Goal: Task Accomplishment & Management: Use online tool/utility

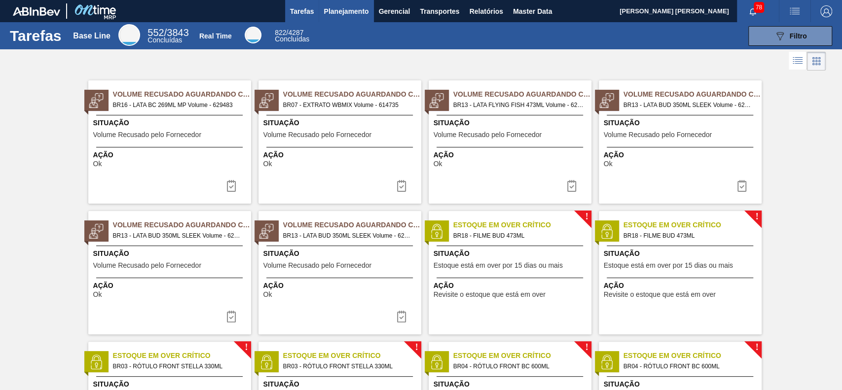
click at [334, 4] on button "Planejamento" at bounding box center [346, 11] width 55 height 22
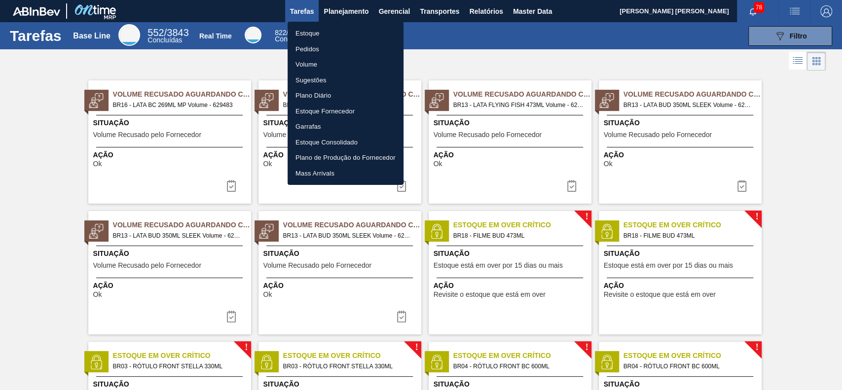
click at [332, 26] on li "Estoque" at bounding box center [346, 34] width 116 height 16
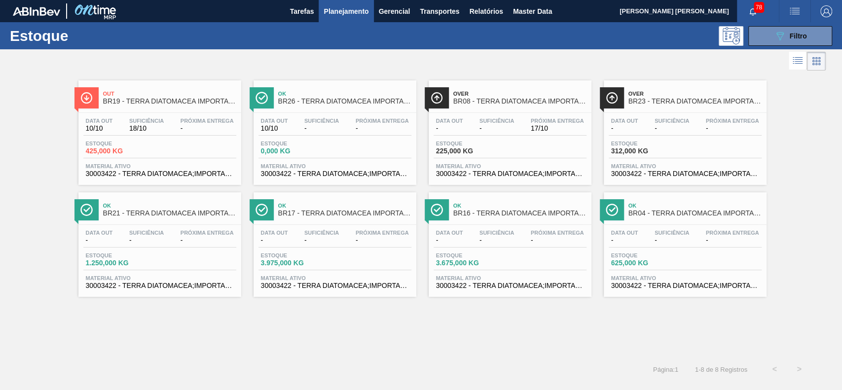
drag, startPoint x: 783, startPoint y: 37, endPoint x: 769, endPoint y: 78, distance: 42.9
click at [782, 37] on icon "089F7B8B-B2A5-4AFE-B5C0-19BA573D28AC" at bounding box center [780, 36] width 12 height 12
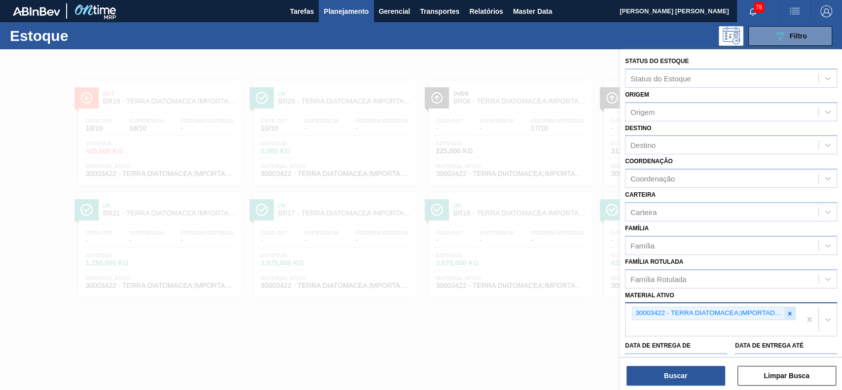
click at [786, 311] on icon at bounding box center [789, 313] width 7 height 7
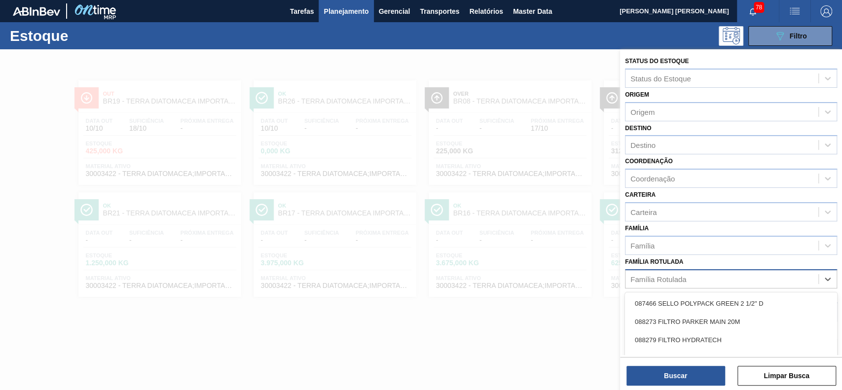
click at [682, 275] on div "Família Rotulada" at bounding box center [658, 279] width 56 height 8
type Rotulada "hyflo"
drag, startPoint x: 677, startPoint y: 302, endPoint x: 670, endPoint y: 365, distance: 63.6
click at [677, 302] on div "TERRA INFUSORIA HYFLO" at bounding box center [731, 304] width 212 height 18
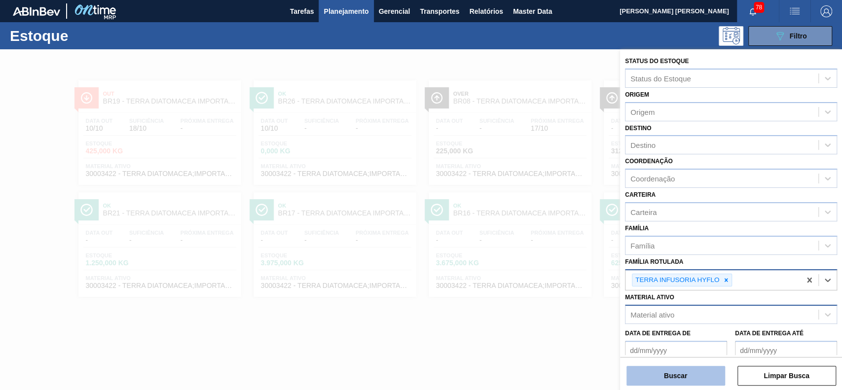
click at [669, 372] on button "Buscar" at bounding box center [676, 376] width 99 height 20
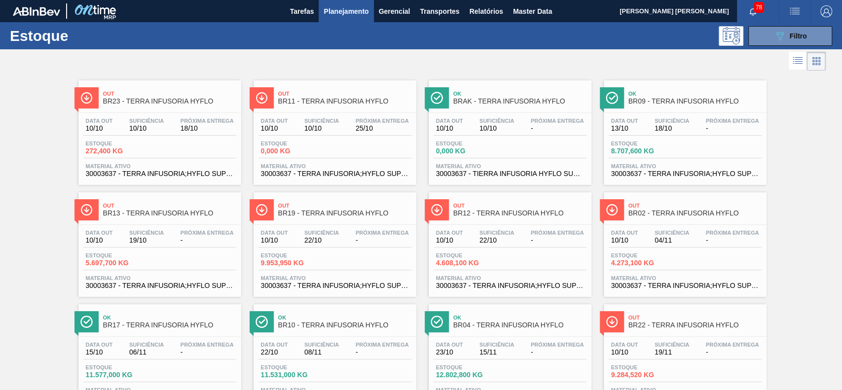
click at [778, 42] on button "089F7B8B-B2A5-4AFE-B5C0-19BA573D28AC Filtro" at bounding box center [790, 36] width 84 height 20
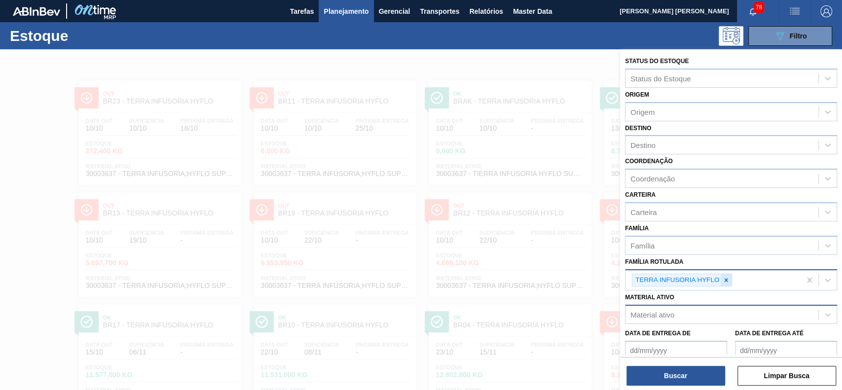
click at [726, 279] on icon at bounding box center [726, 279] width 3 height 3
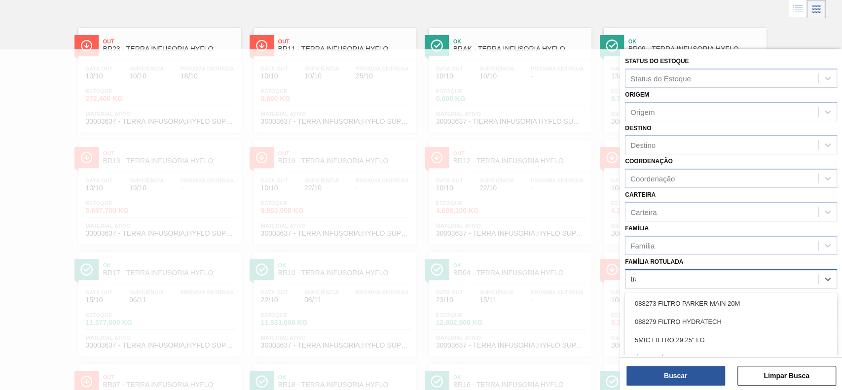
scroll to position [53, 0]
type Rotulada "tradi"
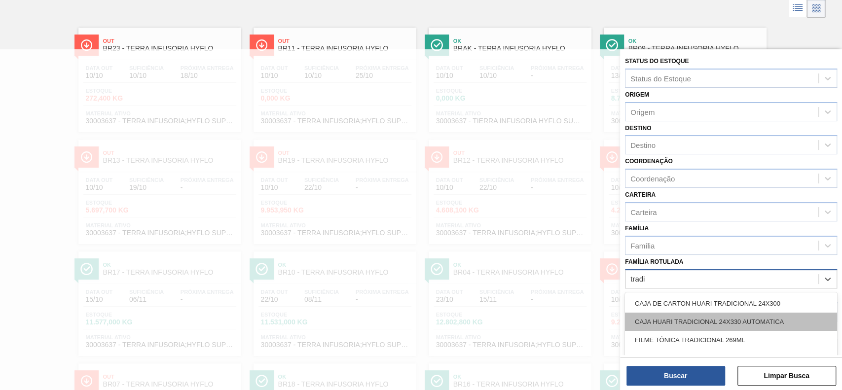
scroll to position [66, 0]
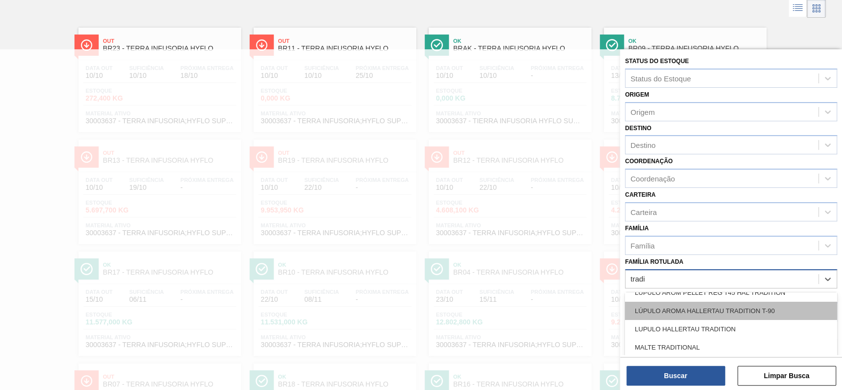
click at [746, 307] on div "LÚPULO AROMA HALLERTAU TRADITION T-90" at bounding box center [731, 311] width 212 height 18
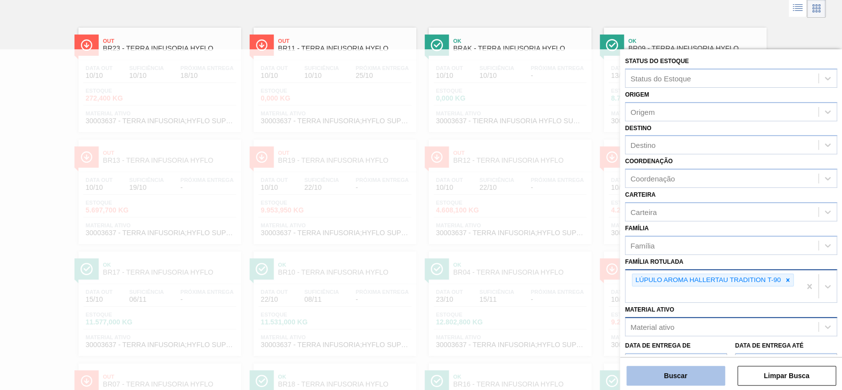
click at [703, 384] on button "Buscar" at bounding box center [676, 376] width 99 height 20
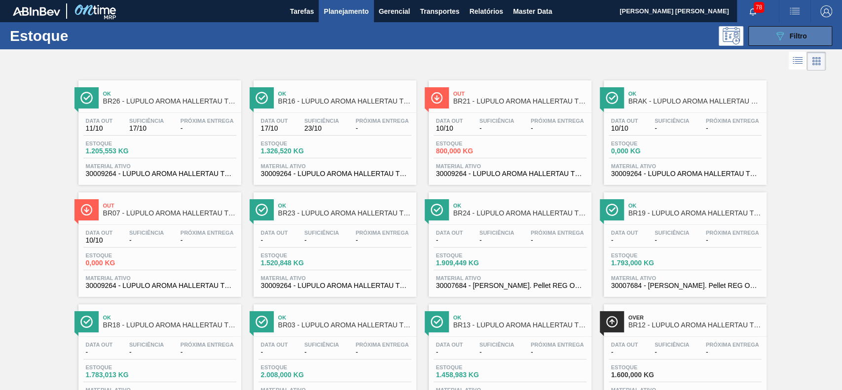
click at [806, 37] on button "089F7B8B-B2A5-4AFE-B5C0-19BA573D28AC Filtro" at bounding box center [790, 36] width 84 height 20
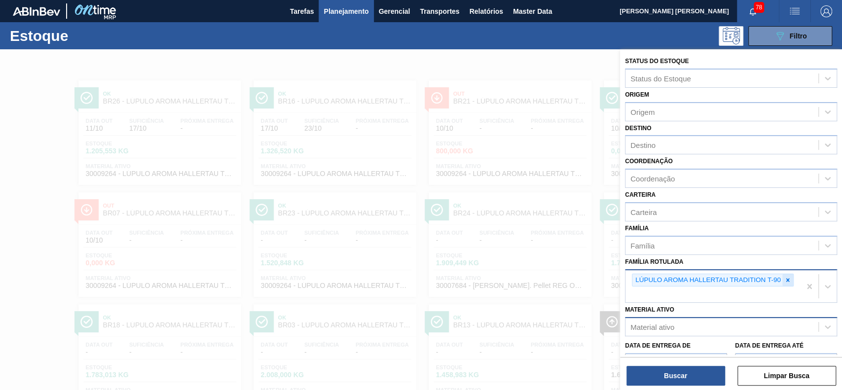
click at [792, 280] on div at bounding box center [787, 280] width 11 height 12
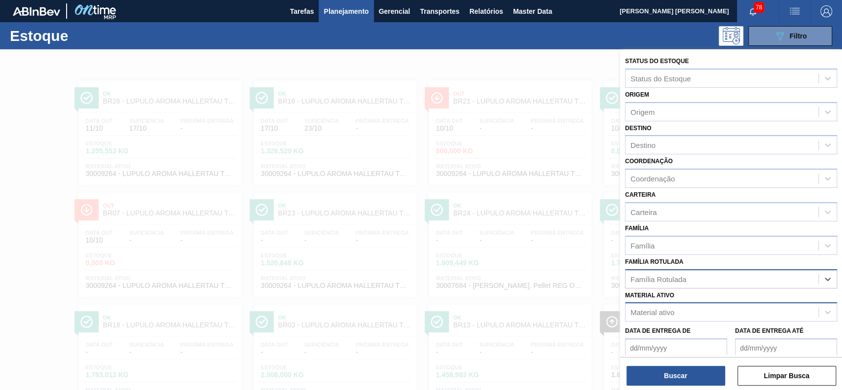
click at [734, 274] on div "Família Rotulada" at bounding box center [722, 279] width 193 height 14
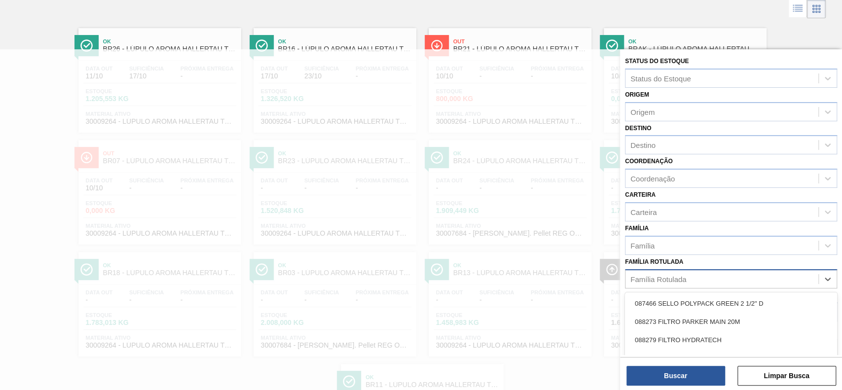
scroll to position [53, 0]
type Rotulada "hyflo"
drag, startPoint x: 710, startPoint y: 295, endPoint x: 706, endPoint y: 303, distance: 9.3
click at [710, 296] on div "TERRA INFUSORIA HYFLO" at bounding box center [731, 304] width 212 height 18
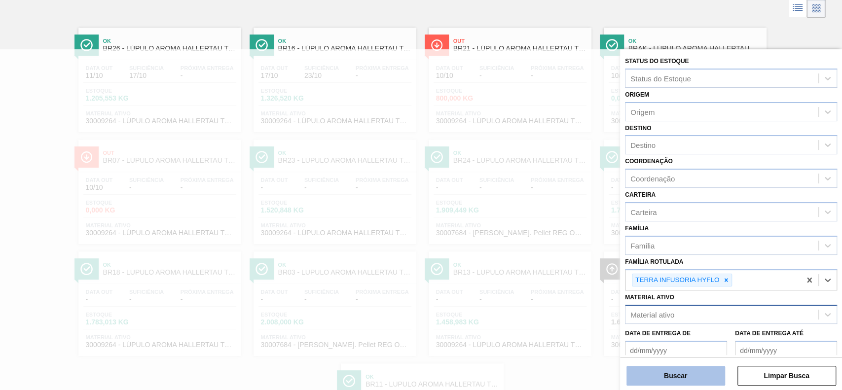
click at [670, 373] on button "Buscar" at bounding box center [676, 376] width 99 height 20
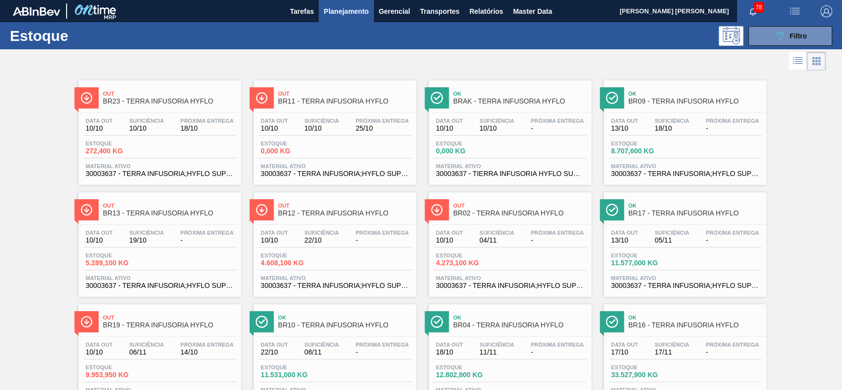
scroll to position [66, 0]
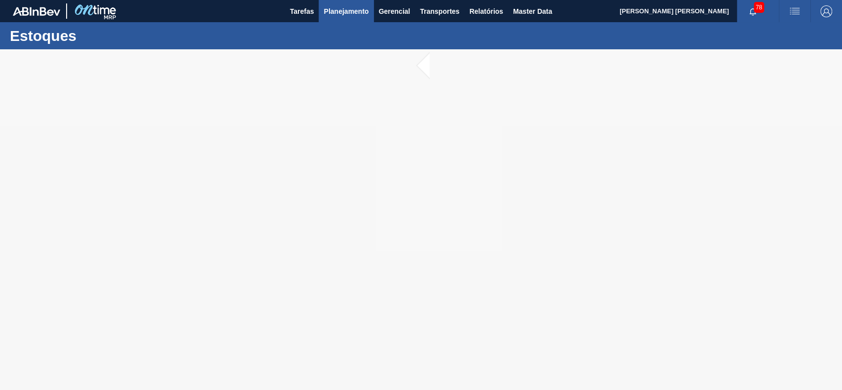
click at [342, 12] on span "Planejamento" at bounding box center [346, 11] width 45 height 12
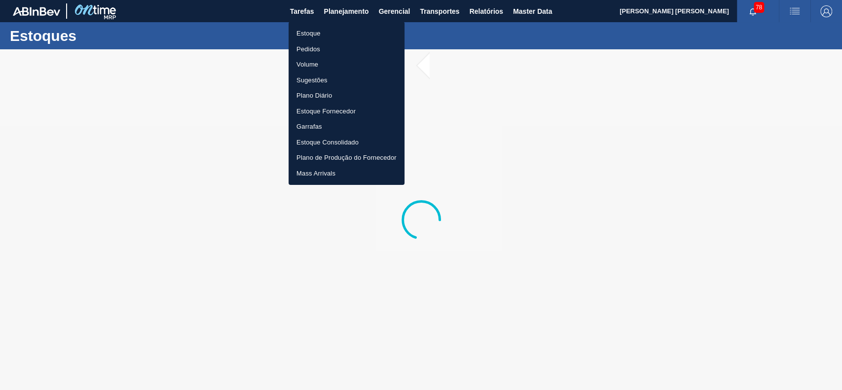
click at [650, 33] on div at bounding box center [421, 195] width 842 height 390
click at [518, 48] on div "Estoque Pedidos Volume Sugestões Plano Diário Estoque Fornecedor Garrafas Estoq…" at bounding box center [421, 195] width 842 height 390
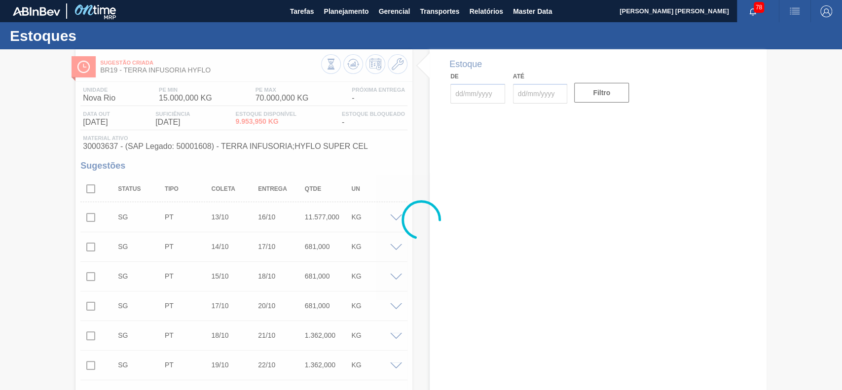
click at [91, 192] on div "Estoque Pedidos Volume Sugestões Plano Diário Estoque Fornecedor Garrafas Estoq…" at bounding box center [421, 195] width 842 height 390
type input "[DATE]"
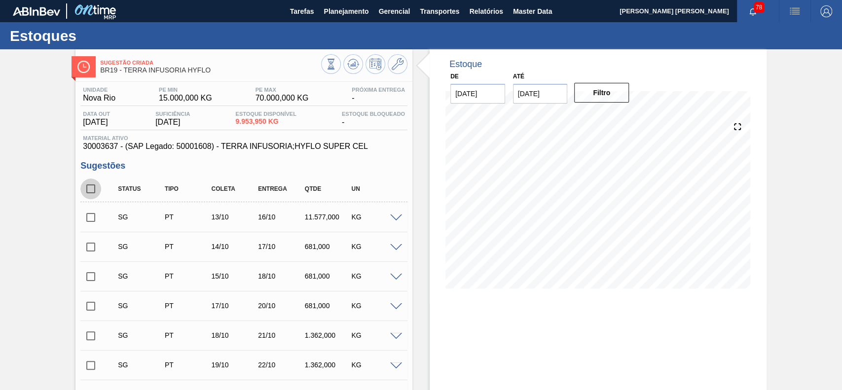
click at [91, 192] on input "checkbox" at bounding box center [90, 189] width 21 height 21
checkbox input "true"
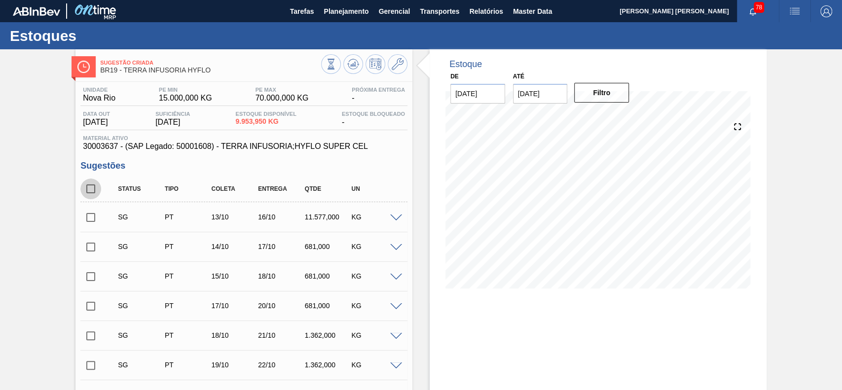
checkbox input "true"
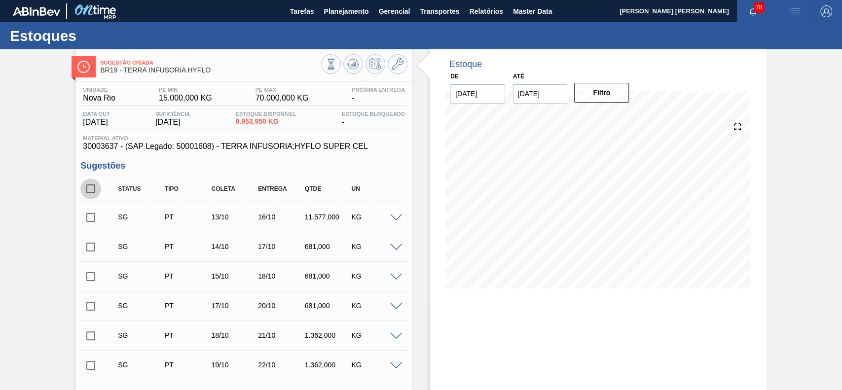
checkbox input "true"
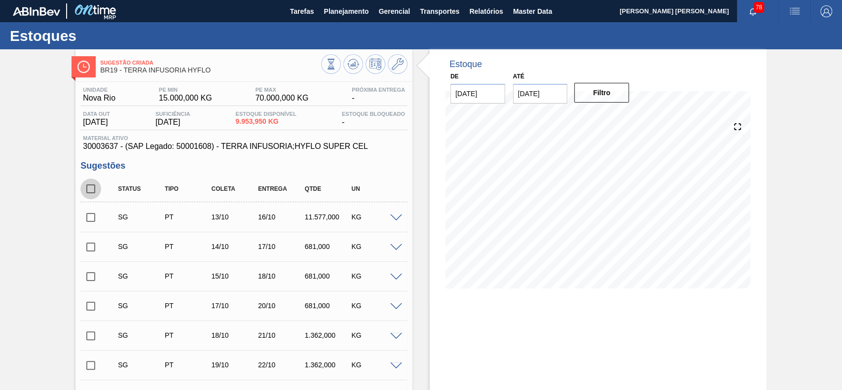
checkbox input "true"
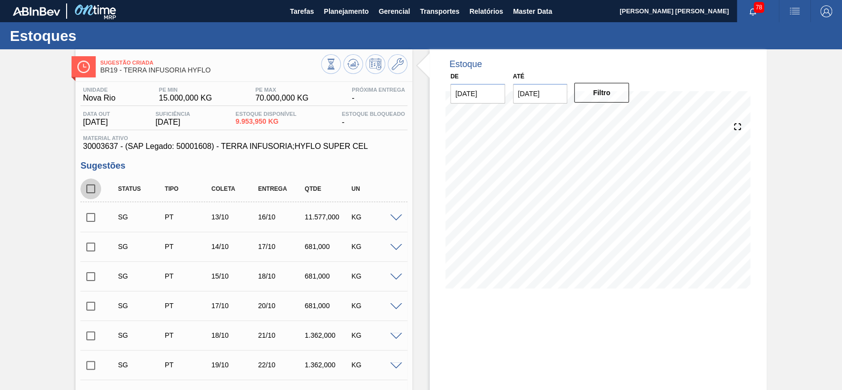
checkbox input "true"
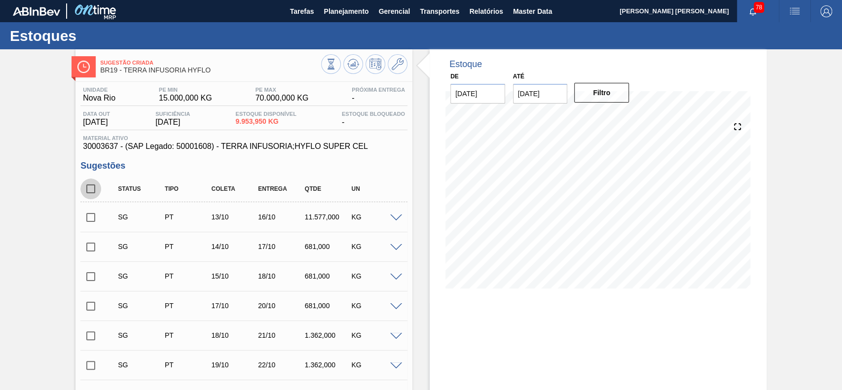
checkbox input "true"
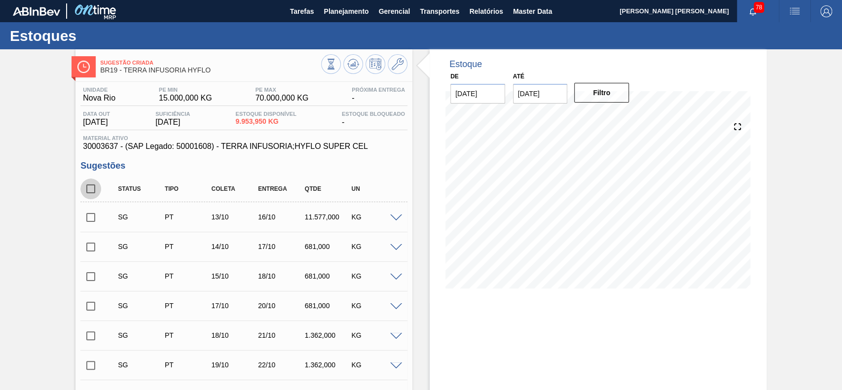
checkbox input "true"
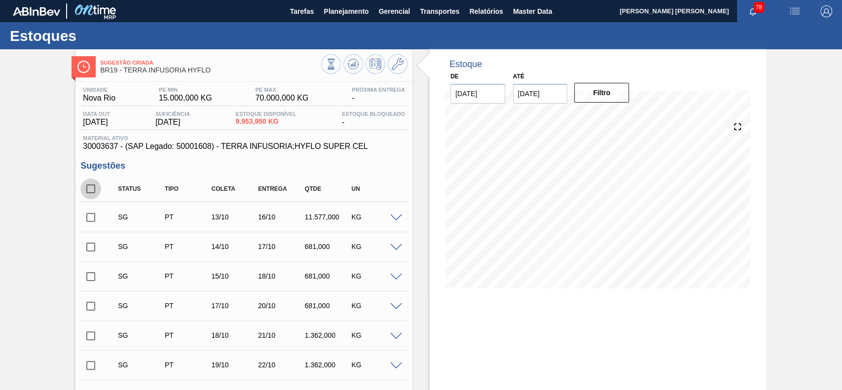
checkbox input "true"
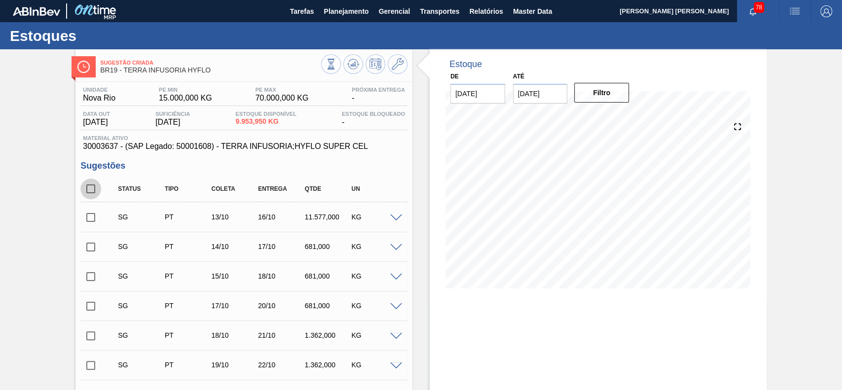
checkbox input "true"
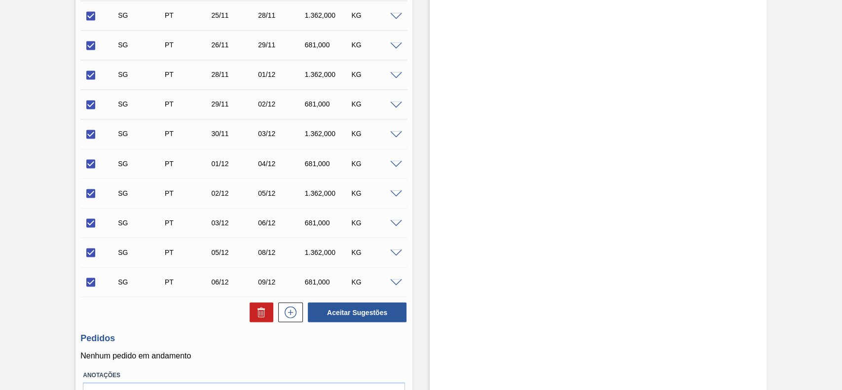
scroll to position [1179, 0]
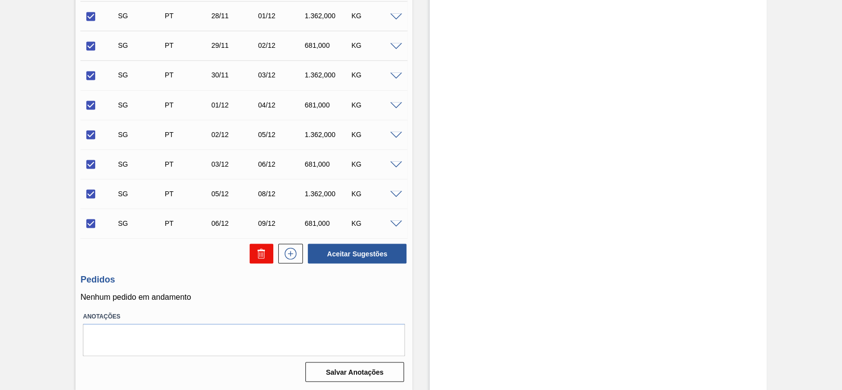
click at [254, 251] on button at bounding box center [262, 254] width 24 height 20
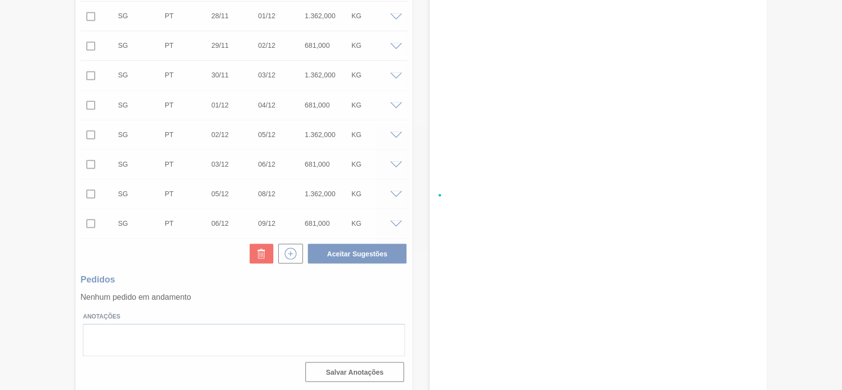
checkbox input "false"
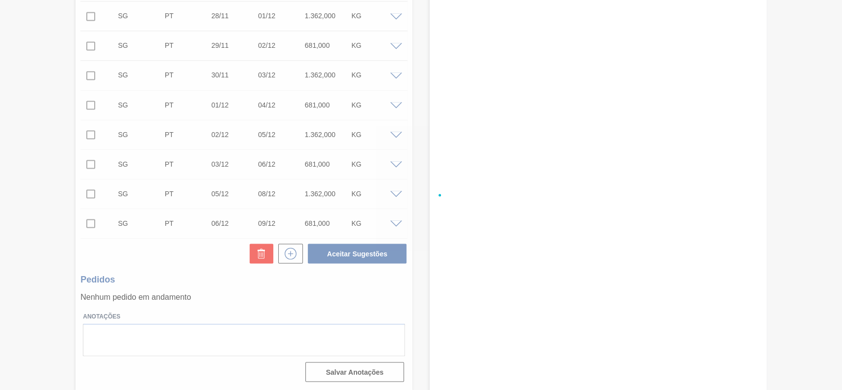
checkbox input "false"
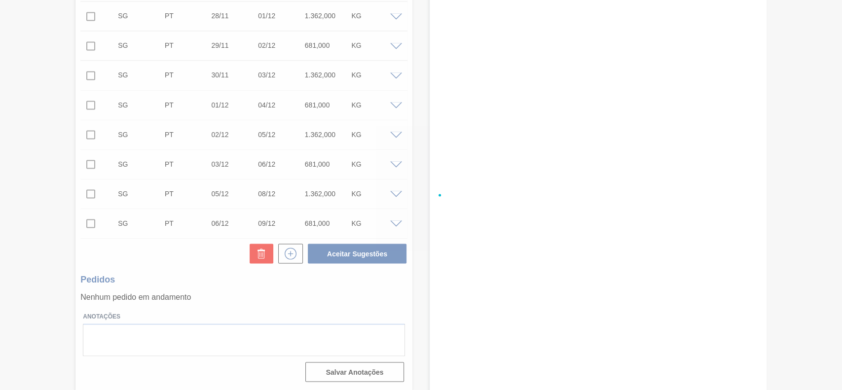
checkbox input "false"
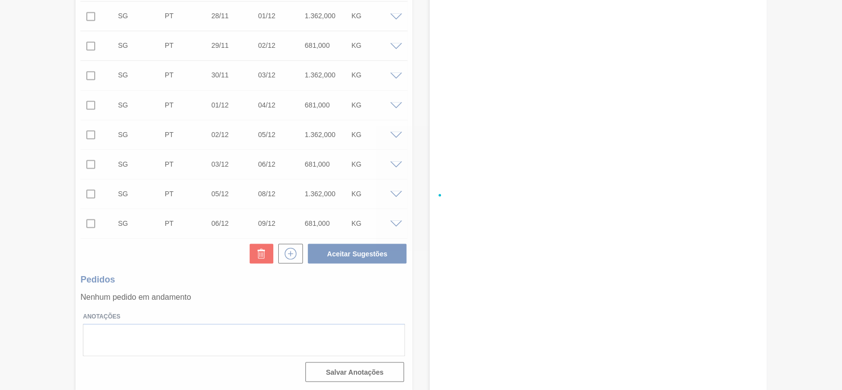
checkbox input "false"
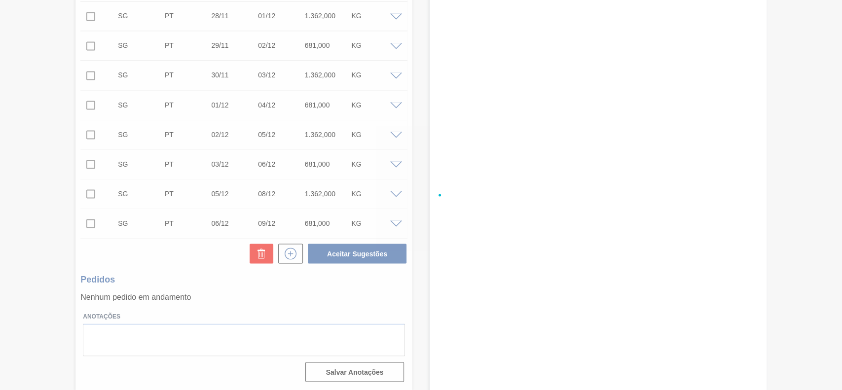
checkbox input "false"
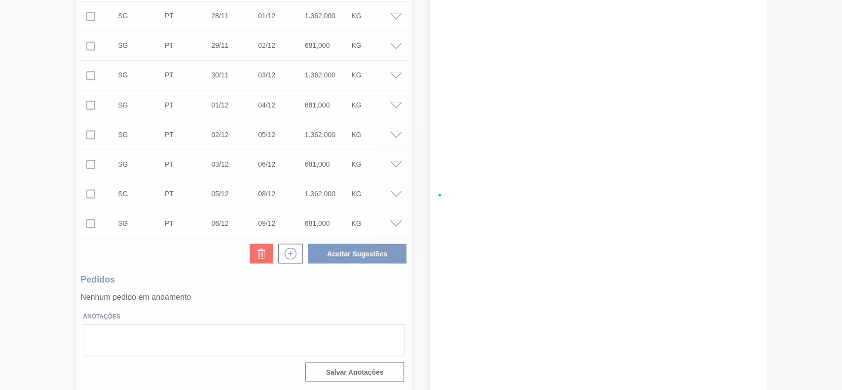
checkbox input "false"
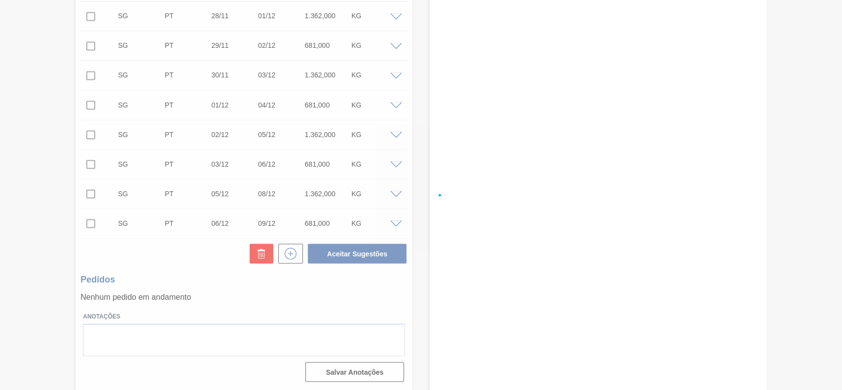
checkbox input "false"
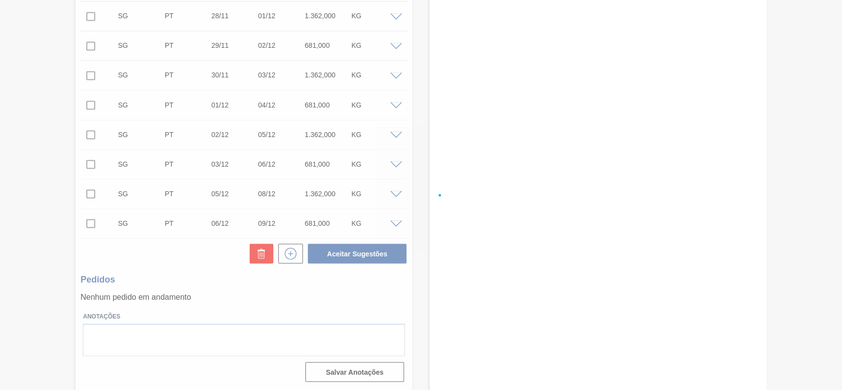
checkbox input "false"
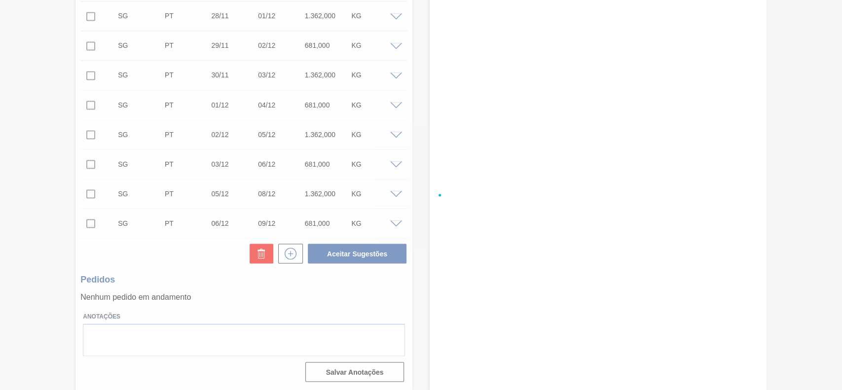
checkbox input "false"
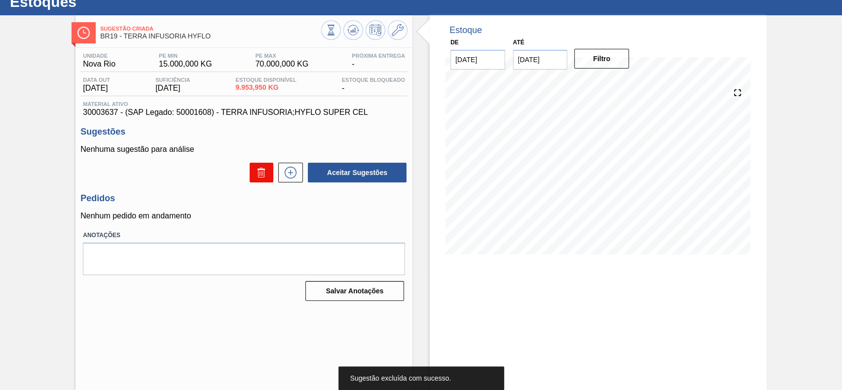
scroll to position [34, 0]
click at [283, 174] on icon at bounding box center [291, 173] width 16 height 12
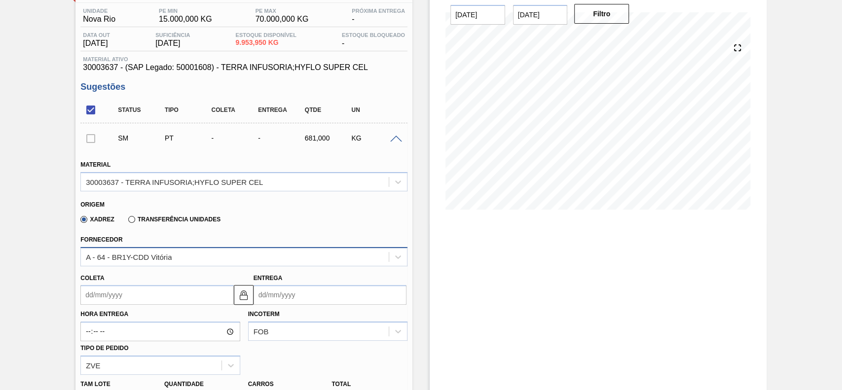
scroll to position [100, 0]
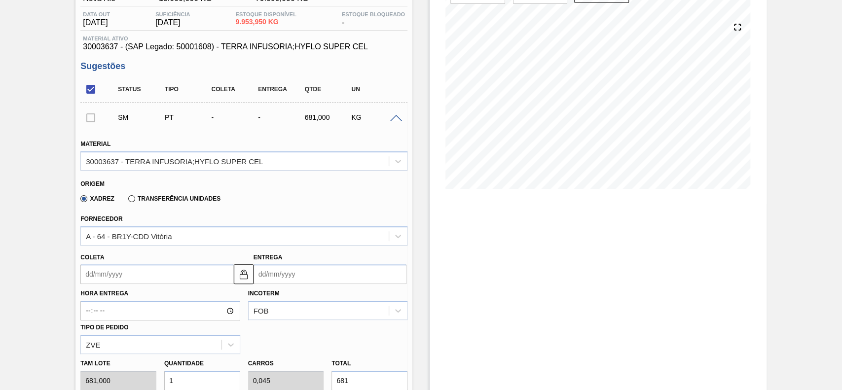
click at [130, 193] on div "Xadrez Transferência Unidades" at bounding box center [148, 198] width 144 height 17
click at [132, 196] on label "Transferência Unidades" at bounding box center [174, 198] width 92 height 7
click at [127, 201] on input "Transferência Unidades" at bounding box center [127, 201] width 0 height 0
click at [159, 246] on div "BR01-Manaus" at bounding box center [243, 235] width 327 height 19
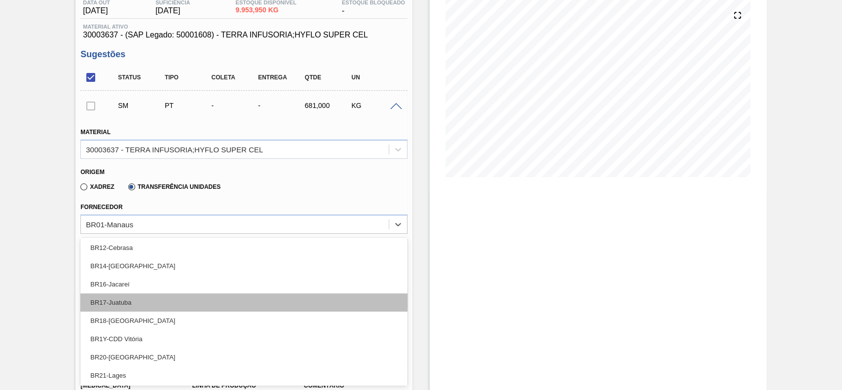
scroll to position [131, 0]
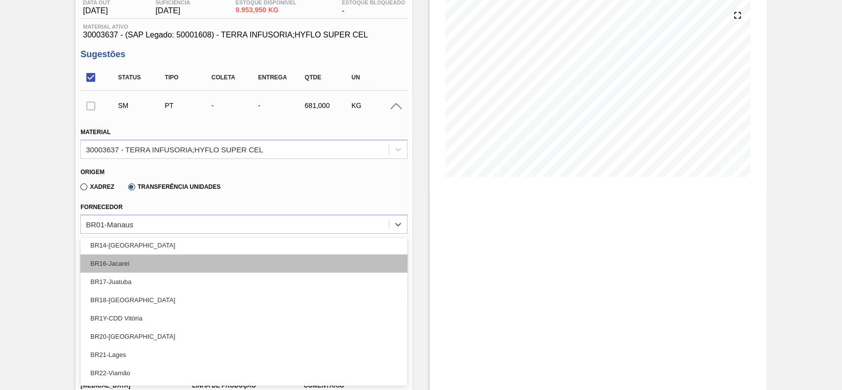
click at [159, 264] on div "BR16-Jacareí" at bounding box center [243, 264] width 327 height 18
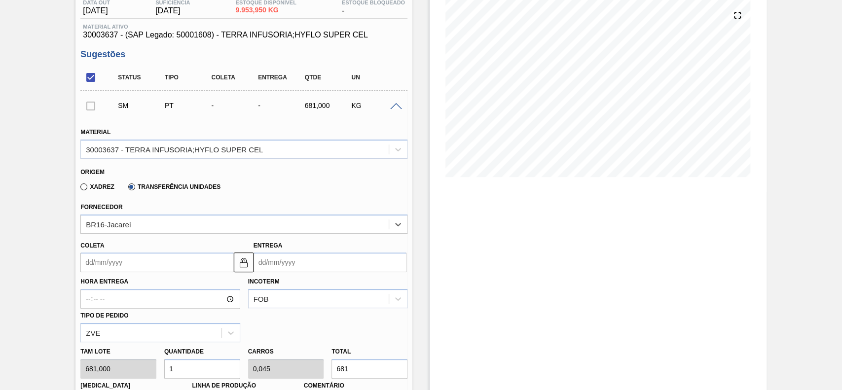
click at [144, 271] on input "Coleta" at bounding box center [156, 263] width 153 height 20
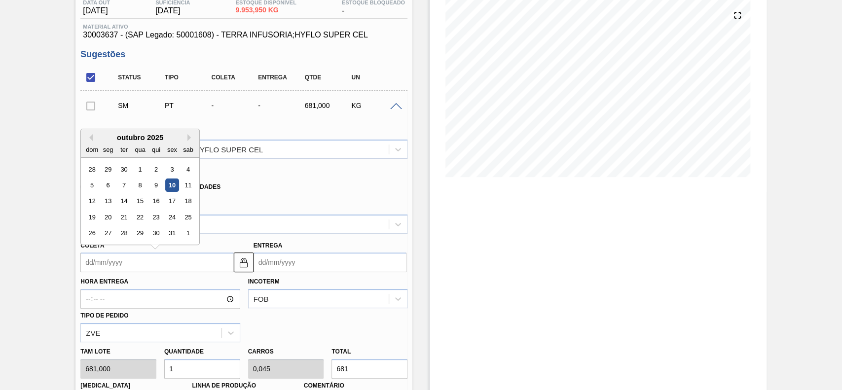
drag, startPoint x: 185, startPoint y: 185, endPoint x: 182, endPoint y: 194, distance: 10.3
click at [185, 184] on div "11" at bounding box center [188, 185] width 13 height 13
type input "11/10/2025"
type input "14/10/2025"
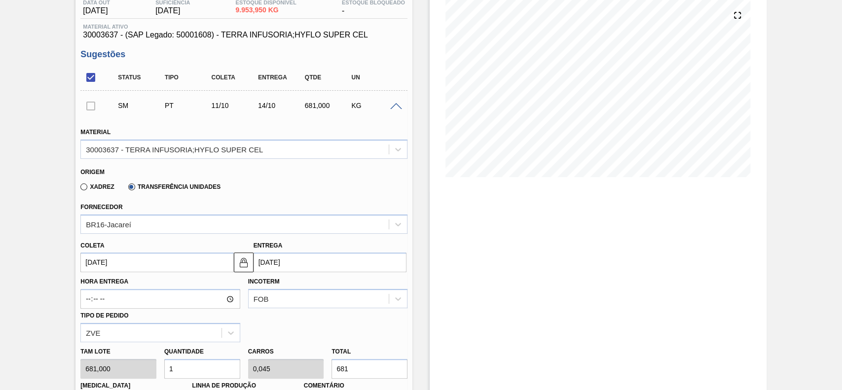
scroll to position [243, 0]
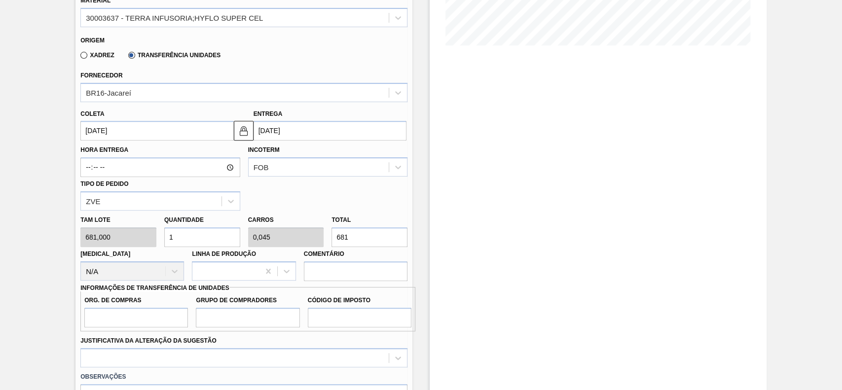
click at [201, 235] on input "1" at bounding box center [202, 237] width 76 height 20
type input "8"
type input "0,363"
type input "5.448"
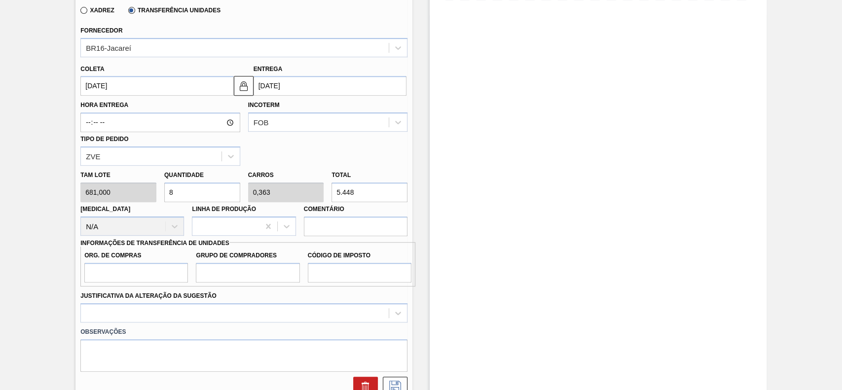
scroll to position [309, 0]
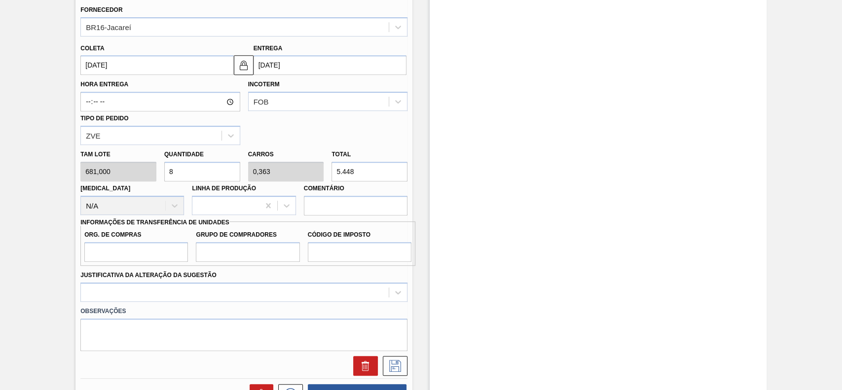
click at [201, 180] on input "8" at bounding box center [202, 172] width 76 height 20
type input "1"
type input "0,045"
type input "681"
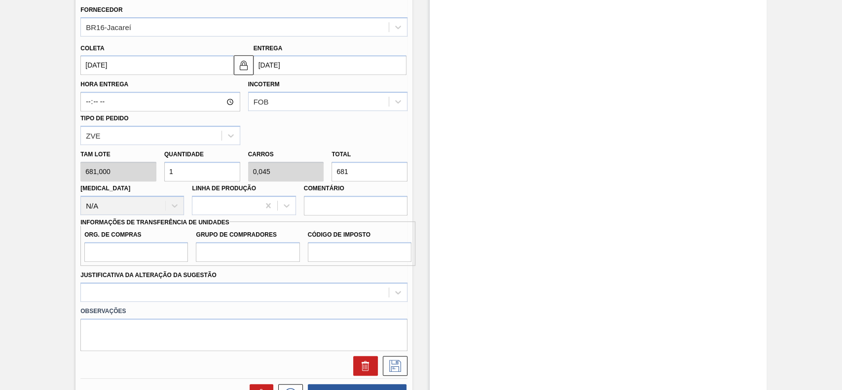
type input "12"
type input "0,545"
type input "8.172"
type input "12"
click at [155, 252] on input "Org. de Compras" at bounding box center [136, 252] width 104 height 20
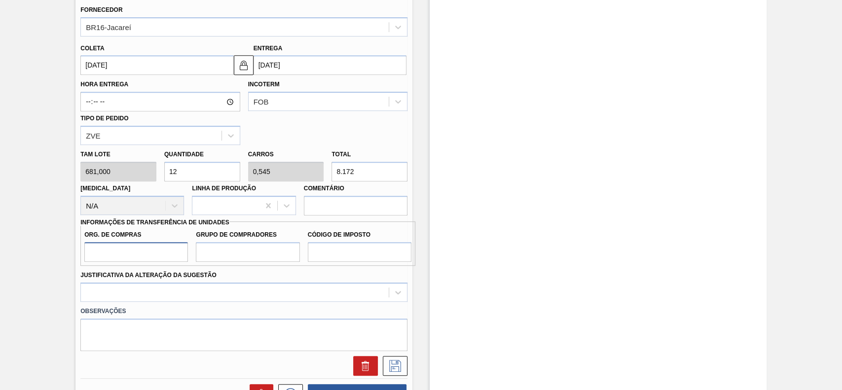
type input "BR00"
click at [241, 251] on input "Grupo de Compradores" at bounding box center [248, 252] width 104 height 20
type input "A01"
click at [350, 250] on input "Código de Imposto" at bounding box center [360, 252] width 104 height 20
type input "I1"
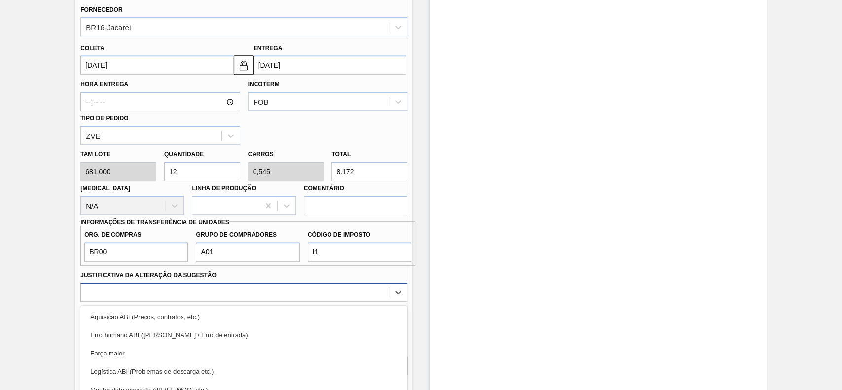
click at [300, 296] on div "option Logística ABI (Problemas de descarga etc.) focused, 4 of 18. 18 results …" at bounding box center [243, 292] width 327 height 19
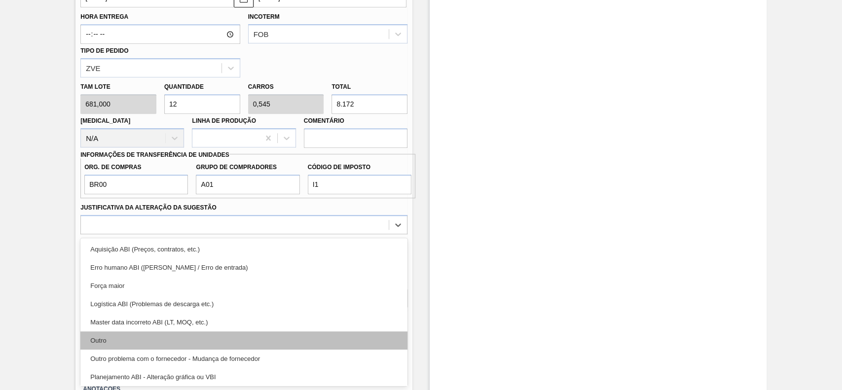
click at [160, 334] on div "Outro" at bounding box center [243, 341] width 327 height 18
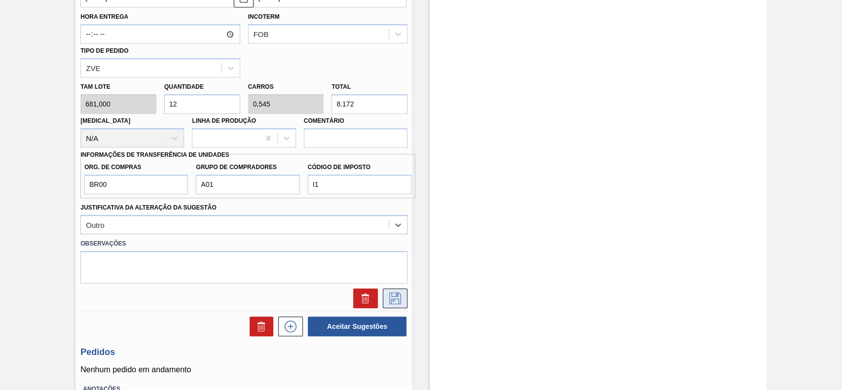
click at [402, 307] on button at bounding box center [395, 299] width 25 height 20
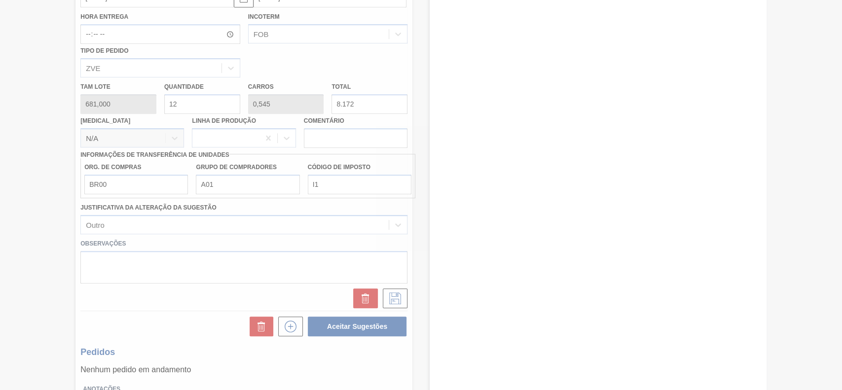
scroll to position [34, 0]
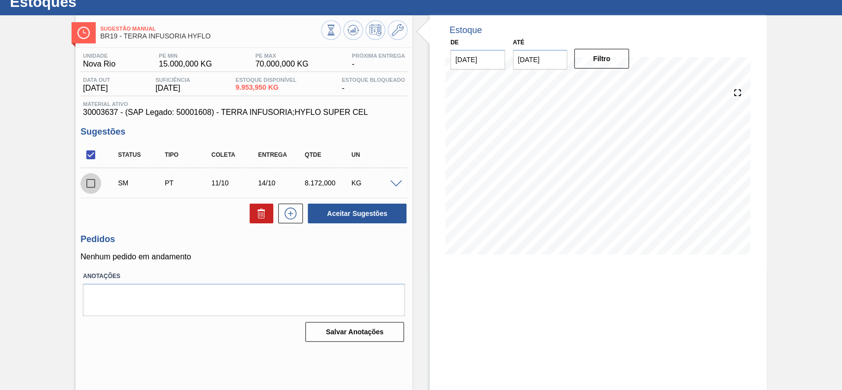
click at [86, 176] on input "checkbox" at bounding box center [90, 183] width 21 height 21
checkbox input "true"
click at [329, 217] on button "Aceitar Sugestões" at bounding box center [357, 214] width 99 height 20
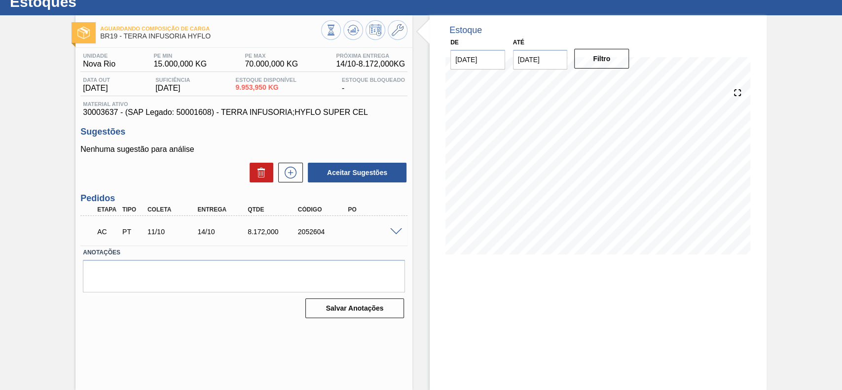
click at [390, 229] on span at bounding box center [396, 231] width 12 height 7
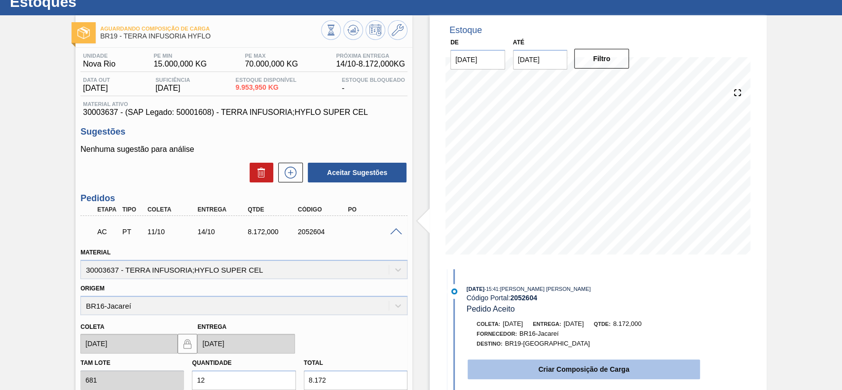
click at [608, 373] on button "Criar Composição de Carga" at bounding box center [584, 370] width 232 height 20
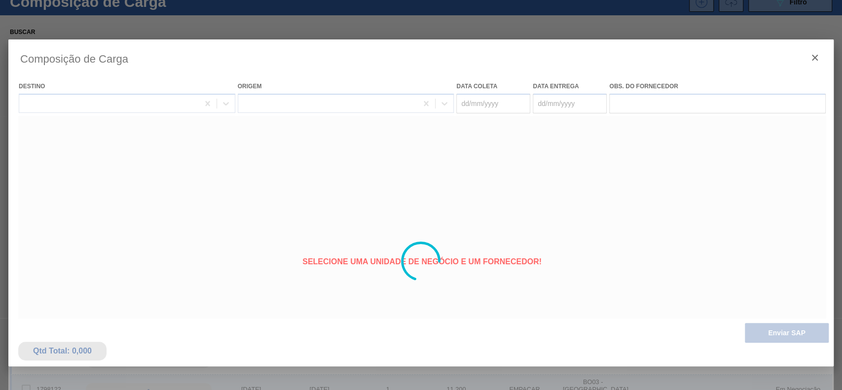
type coleta "11/10/2025"
type Entrega "14/10/2025"
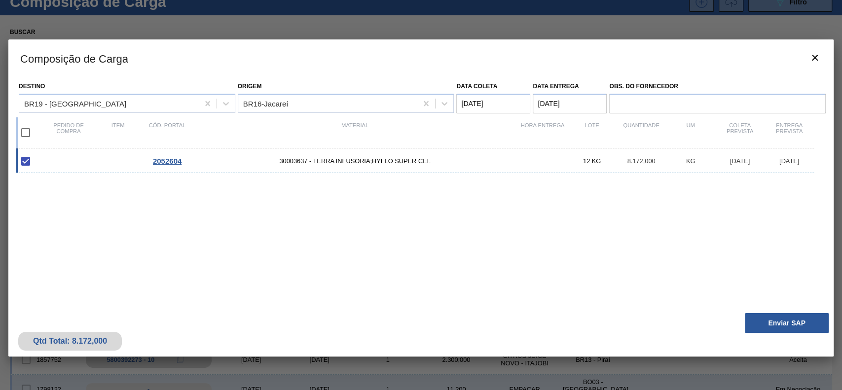
click at [775, 326] on button "Enviar SAP" at bounding box center [787, 323] width 84 height 20
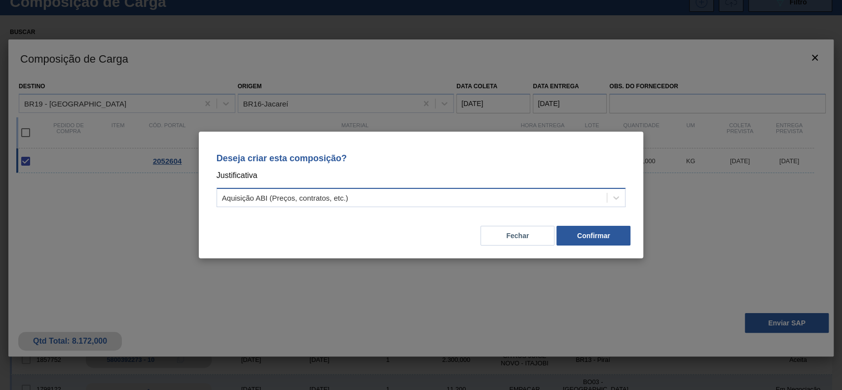
click at [301, 207] on div "Aquisição ABI (Preços, contratos, etc.)" at bounding box center [421, 197] width 409 height 19
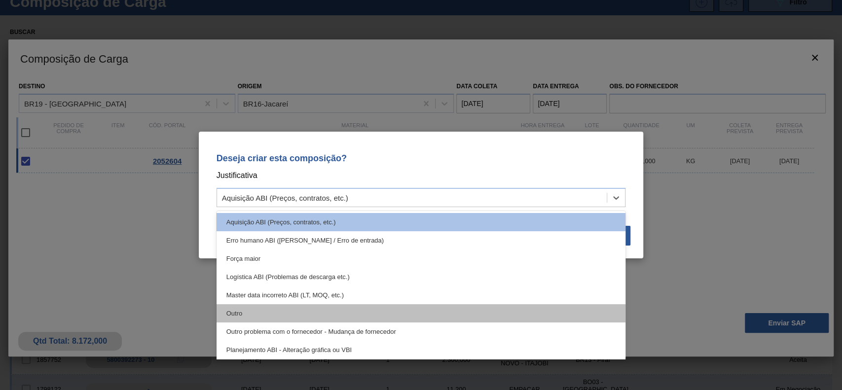
click at [276, 309] on div "Outro" at bounding box center [421, 313] width 409 height 18
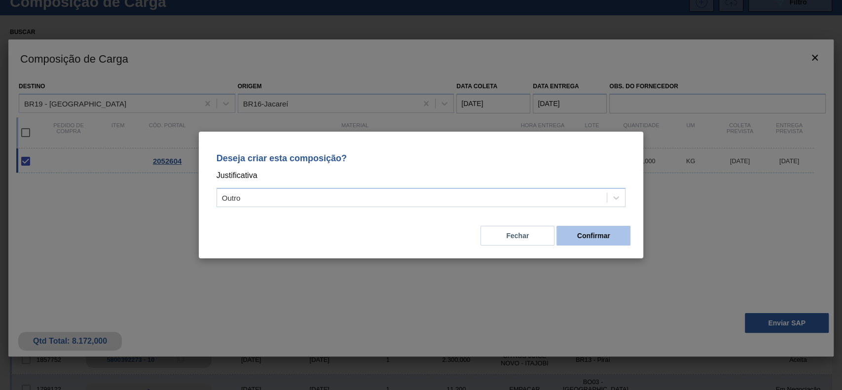
click at [596, 244] on button "Confirmar" at bounding box center [593, 236] width 74 height 20
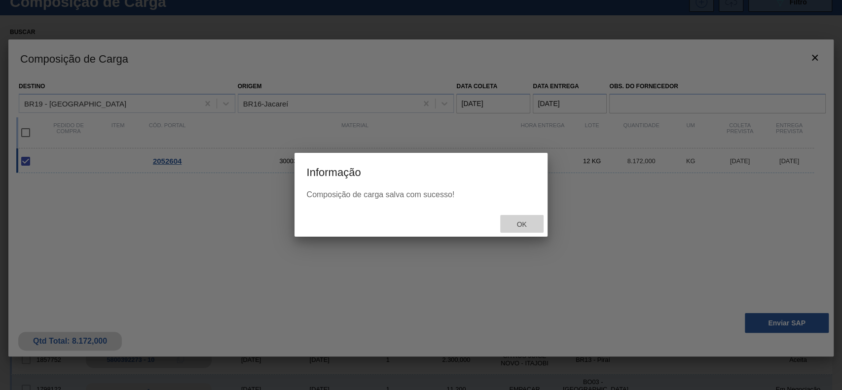
click at [525, 219] on div "Ok" at bounding box center [521, 224] width 43 height 18
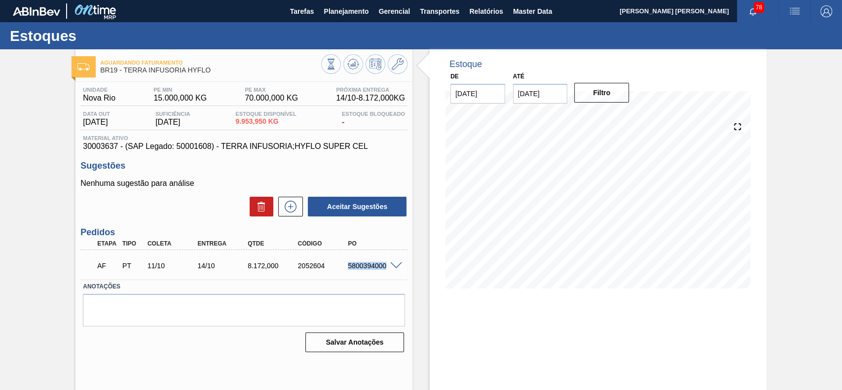
drag, startPoint x: 344, startPoint y: 268, endPoint x: 385, endPoint y: 275, distance: 41.5
click at [385, 275] on div "AF PT 11/10 14/10 8.172,000 2052604 5800394000" at bounding box center [241, 265] width 301 height 20
copy div "5800394000"
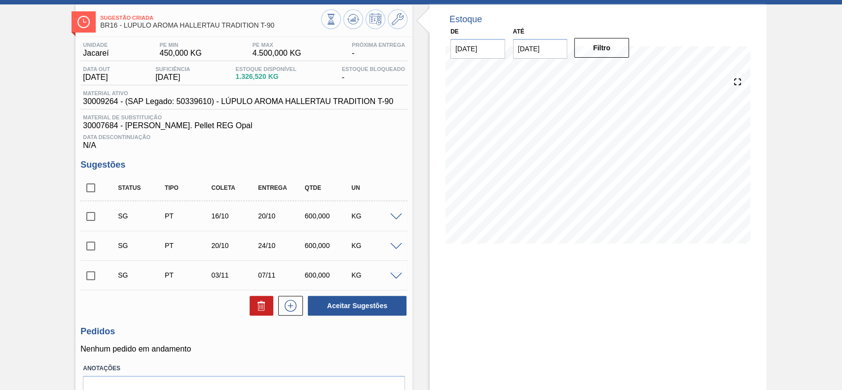
scroll to position [66, 0]
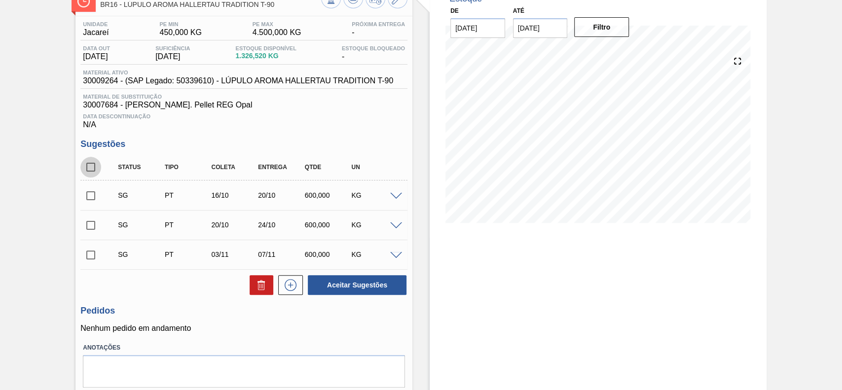
click at [96, 171] on input "checkbox" at bounding box center [90, 167] width 21 height 21
checkbox input "true"
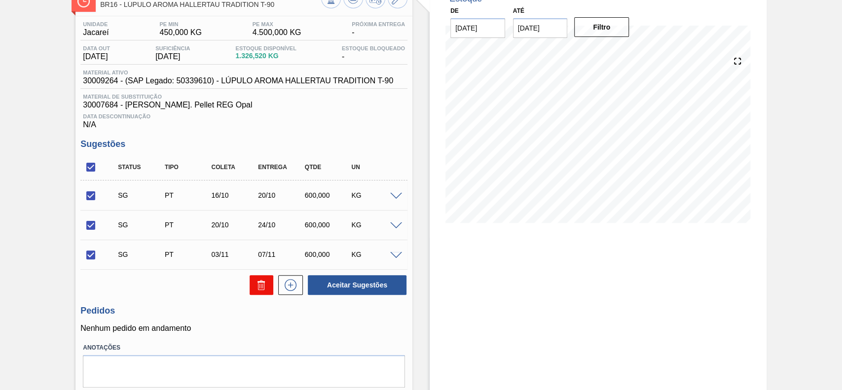
click at [264, 288] on icon at bounding box center [262, 285] width 12 height 12
checkbox input "false"
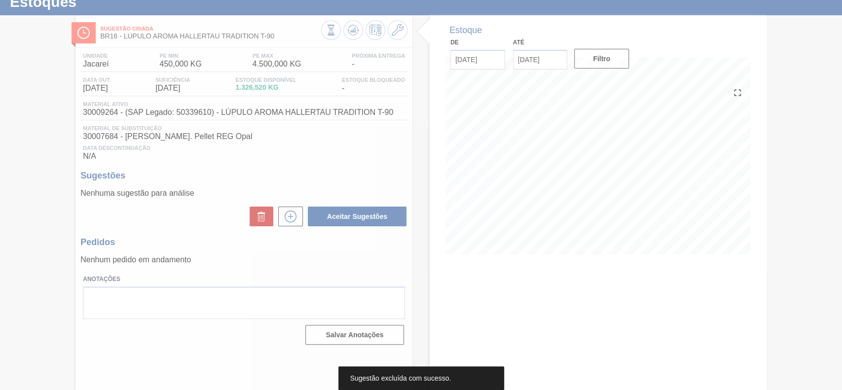
scroll to position [34, 0]
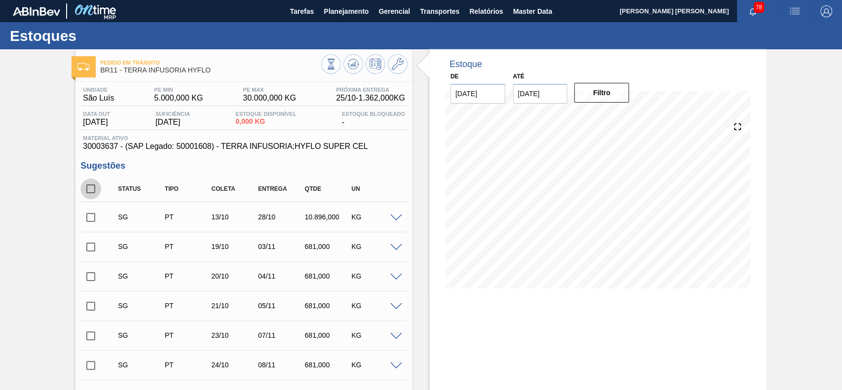
click at [93, 199] on input "checkbox" at bounding box center [90, 189] width 21 height 21
checkbox input "true"
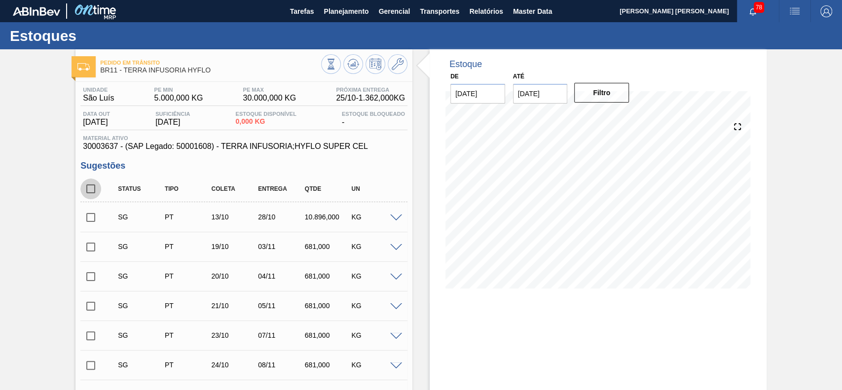
checkbox input "true"
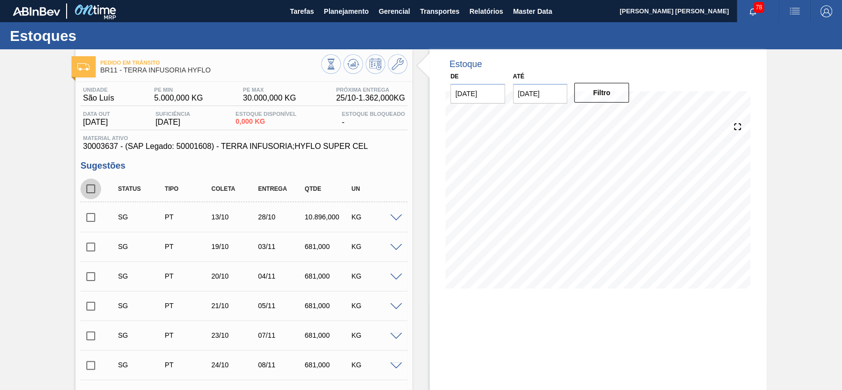
checkbox input "true"
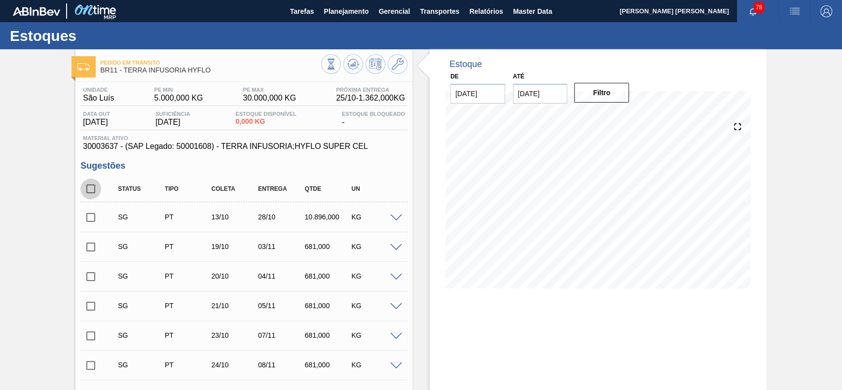
checkbox input "true"
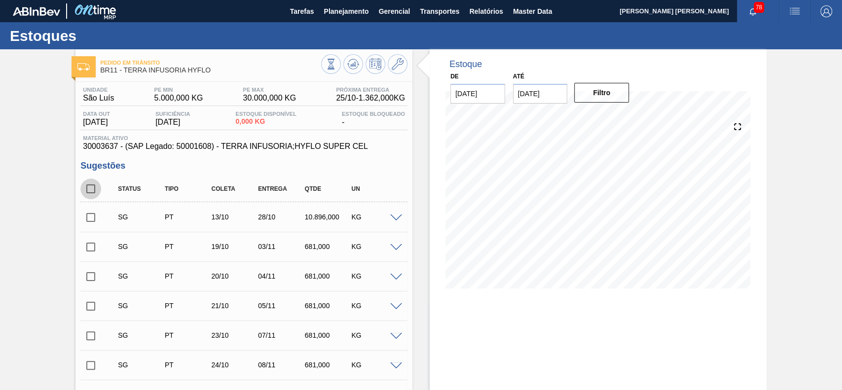
checkbox input "true"
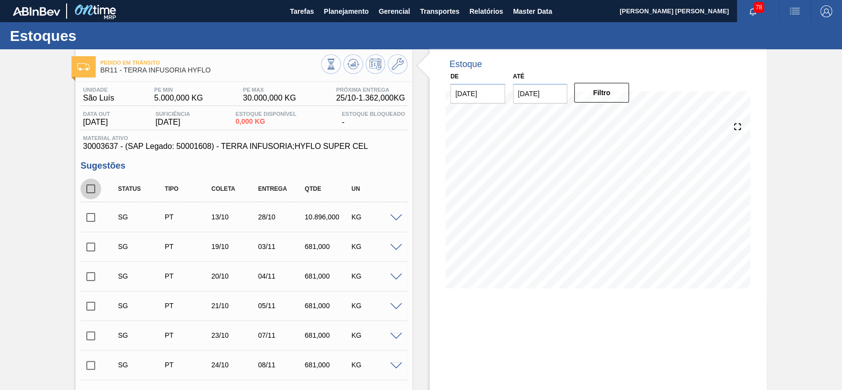
checkbox input "true"
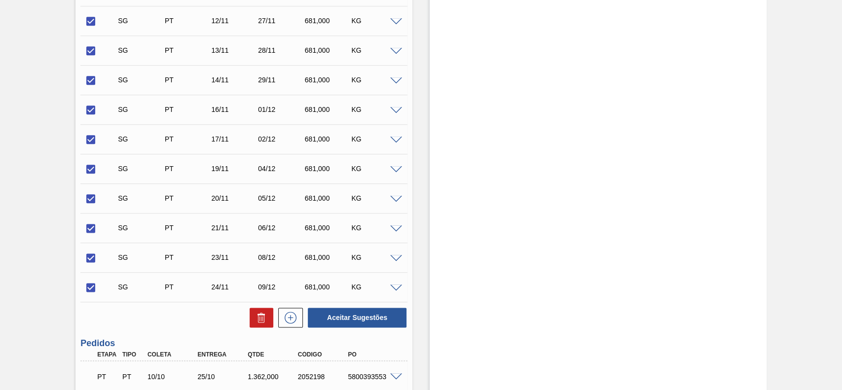
scroll to position [811, 0]
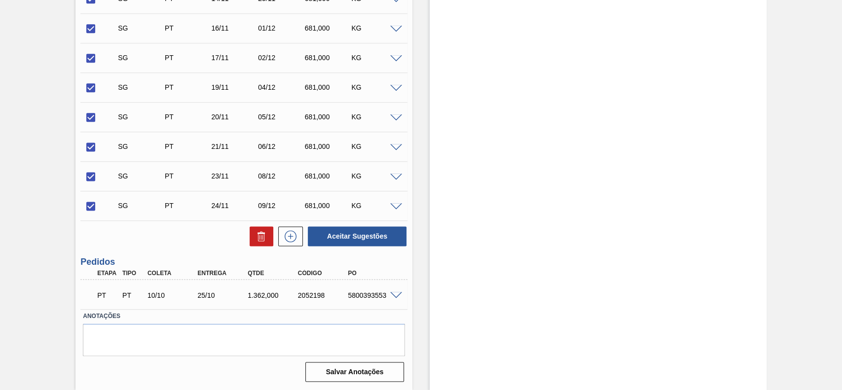
click at [246, 246] on div at bounding box center [259, 236] width 29 height 20
click at [251, 245] on button at bounding box center [262, 236] width 24 height 20
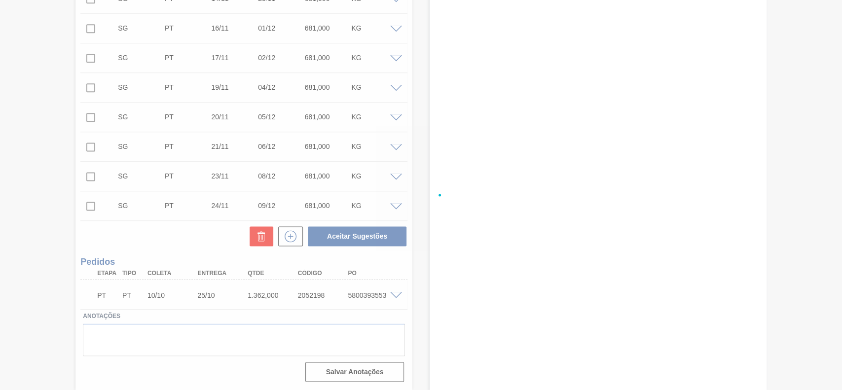
checkbox input "false"
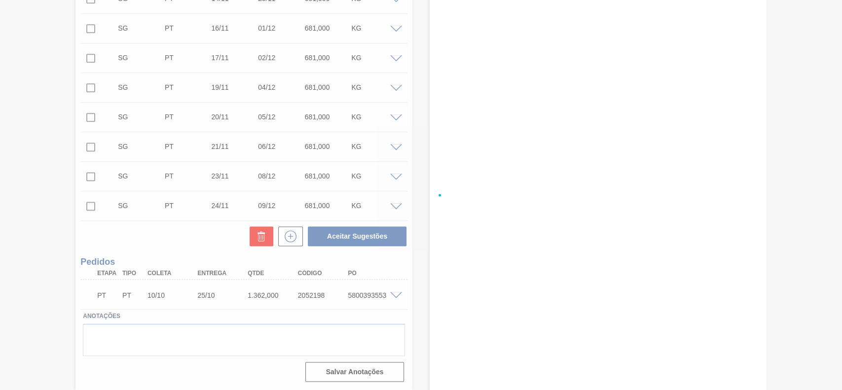
checkbox input "false"
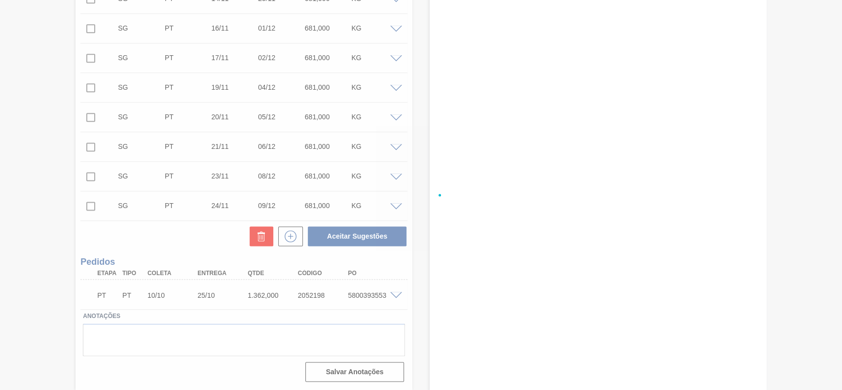
checkbox input "false"
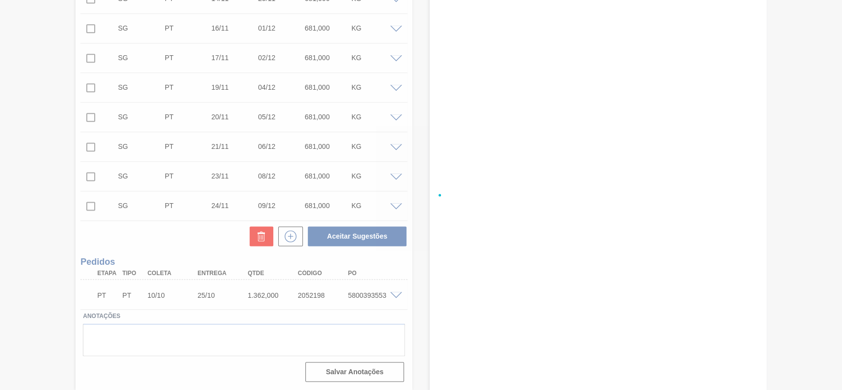
checkbox input "false"
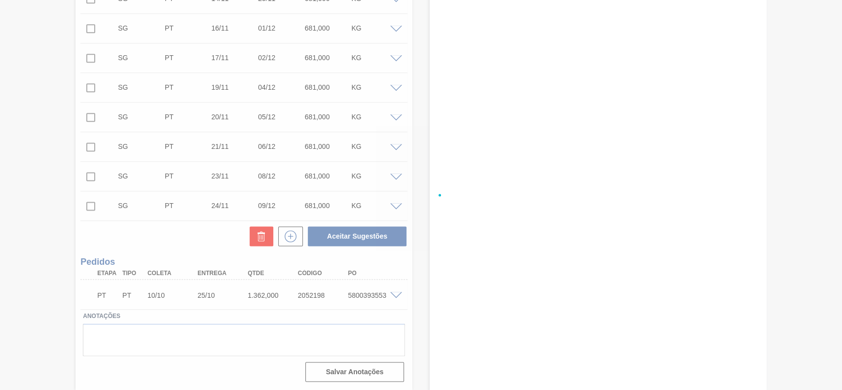
checkbox input "false"
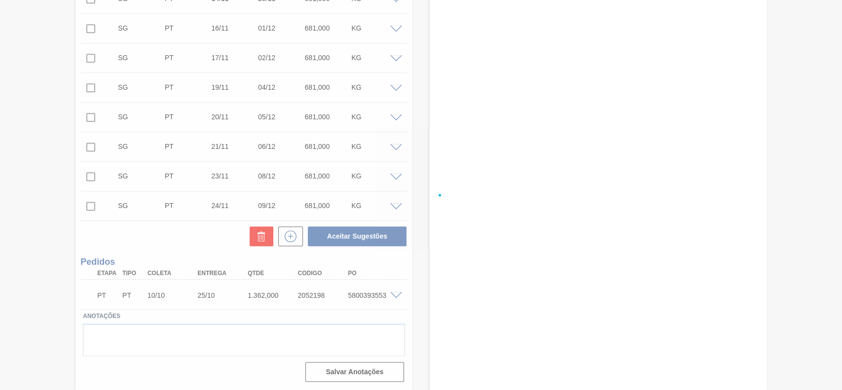
checkbox input "false"
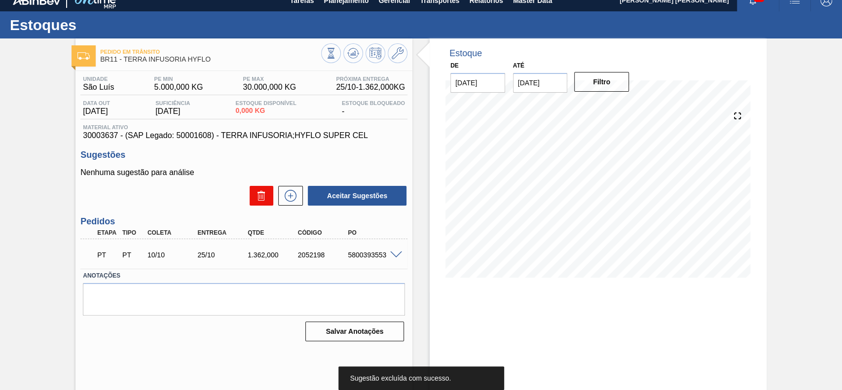
scroll to position [0, 0]
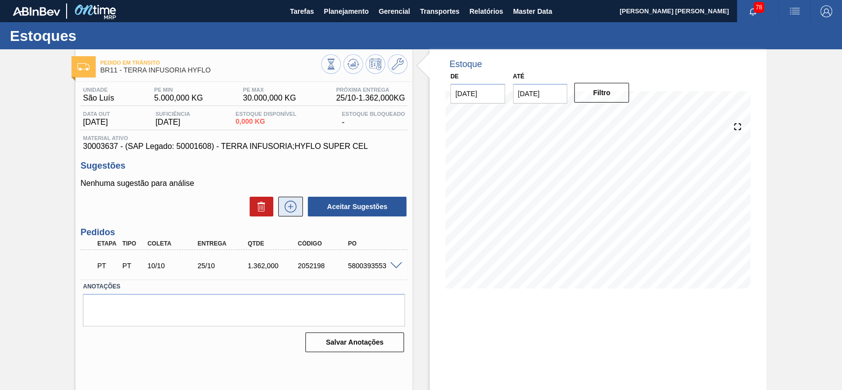
click at [295, 209] on icon at bounding box center [291, 207] width 16 height 12
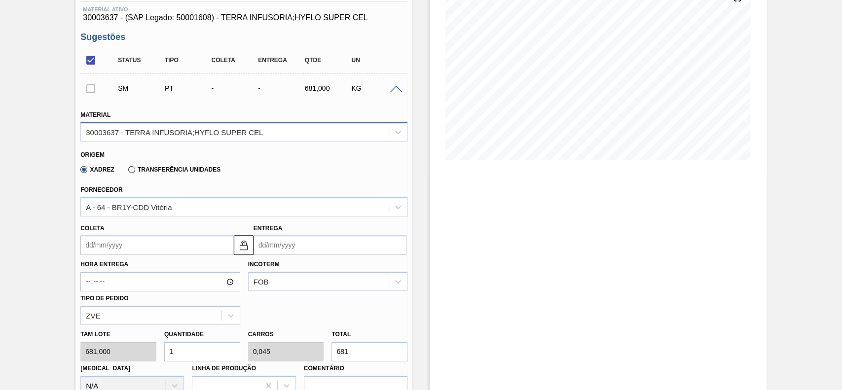
scroll to position [66, 0]
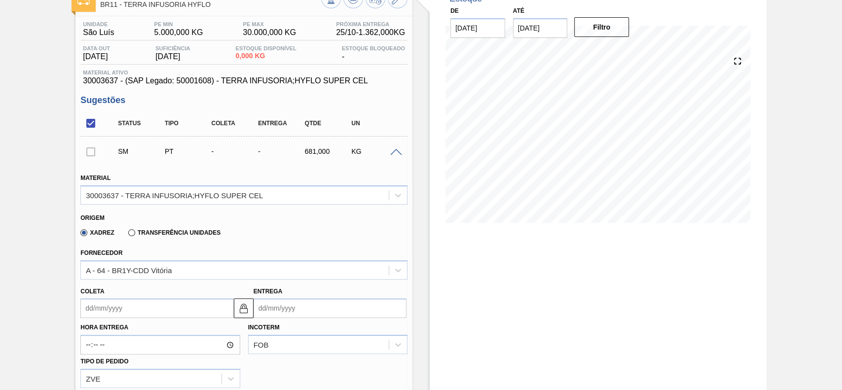
click at [159, 227] on div "Xadrez Transferência Unidades" at bounding box center [148, 232] width 144 height 17
click at [153, 237] on div "Transferência Unidades" at bounding box center [172, 232] width 96 height 9
click at [153, 232] on label "Transferência Unidades" at bounding box center [174, 232] width 92 height 7
click at [127, 235] on input "Transferência Unidades" at bounding box center [127, 235] width 0 height 0
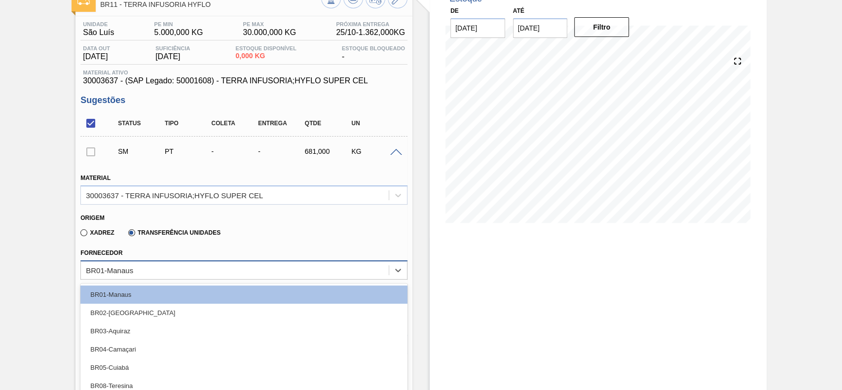
click at [149, 270] on div "option BR02-Sergipe focused, 2 of 26. 26 results available. Use Up and Down to …" at bounding box center [243, 269] width 327 height 19
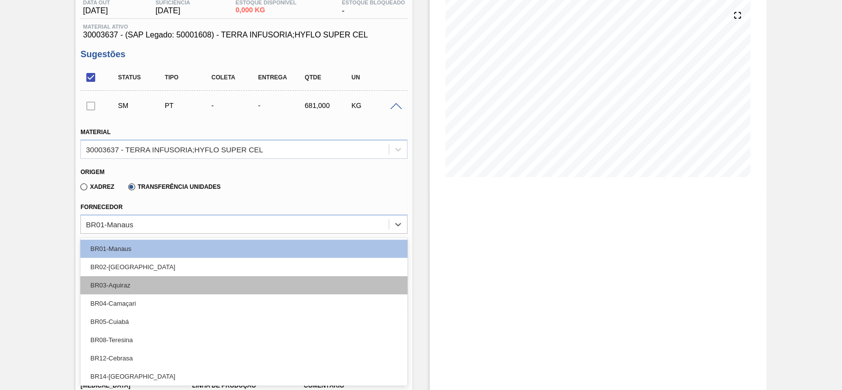
click at [164, 281] on div "BR03-Aquiraz" at bounding box center [243, 285] width 327 height 18
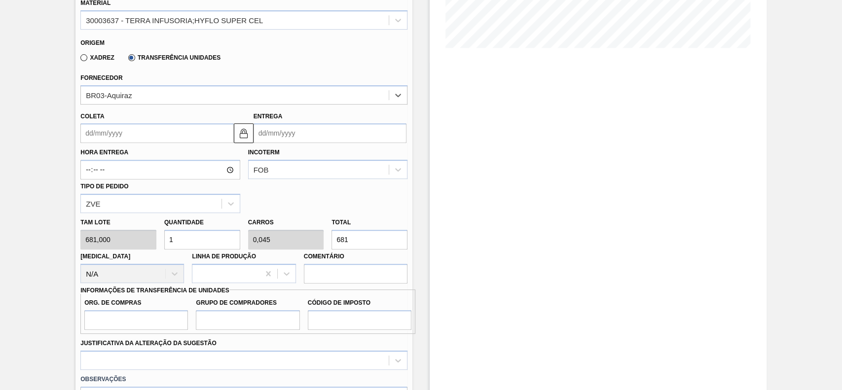
scroll to position [243, 0]
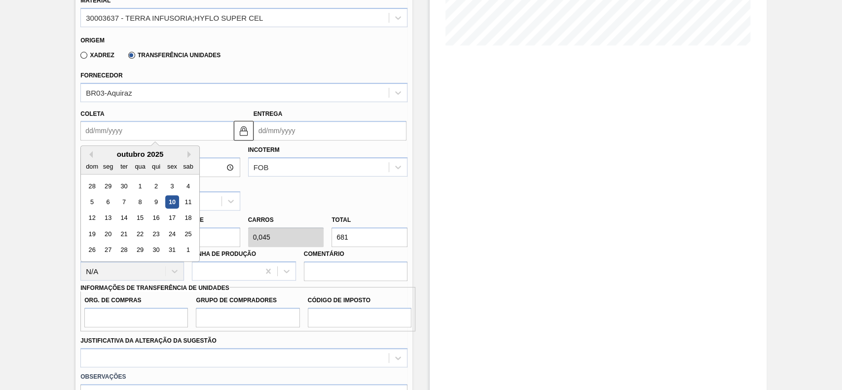
click at [148, 126] on input "Coleta" at bounding box center [156, 131] width 153 height 20
click at [169, 205] on div "10" at bounding box center [172, 201] width 13 height 13
type input "[DATE]"
type input "25/10/2025"
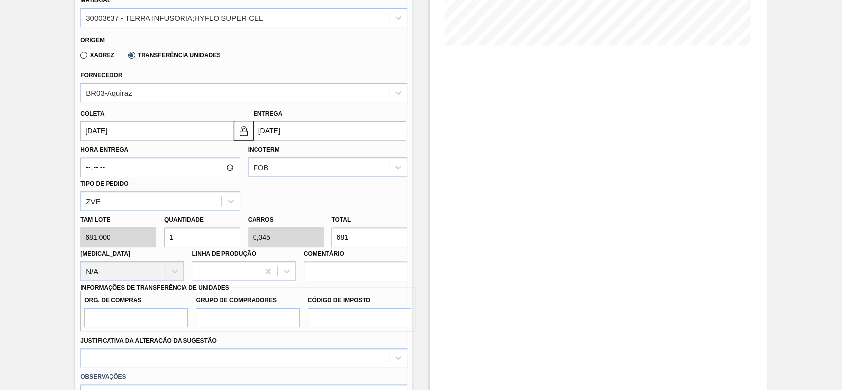
click at [186, 239] on input "1" at bounding box center [202, 237] width 76 height 20
type input "5"
type input "0,227"
type input "3.405"
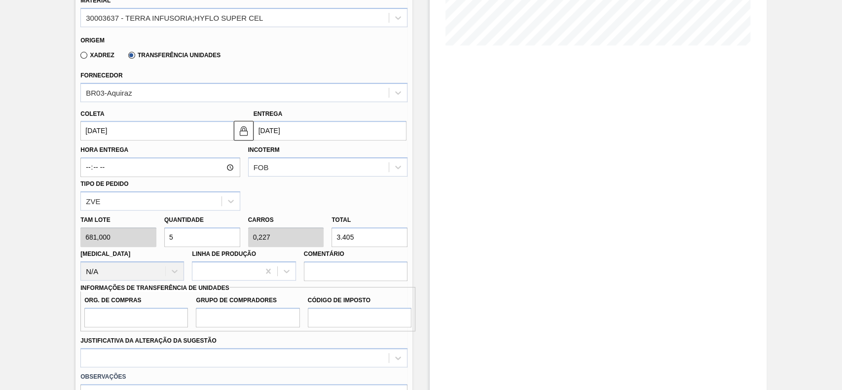
type input "0"
type input "4"
type input "0,182"
type input "2.724"
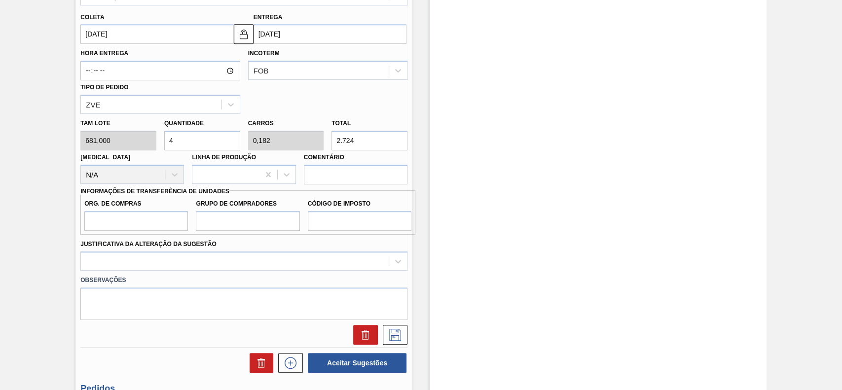
scroll to position [441, 0]
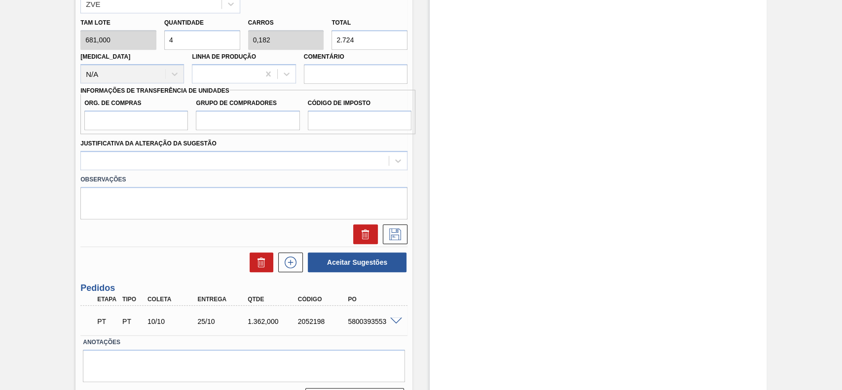
type input "4"
drag, startPoint x: 135, startPoint y: 122, endPoint x: 167, endPoint y: 180, distance: 65.8
click at [135, 122] on input "Org. de Compras" at bounding box center [136, 121] width 104 height 20
type input "BR00"
click at [224, 128] on input "Grupo de Compradores" at bounding box center [248, 121] width 104 height 20
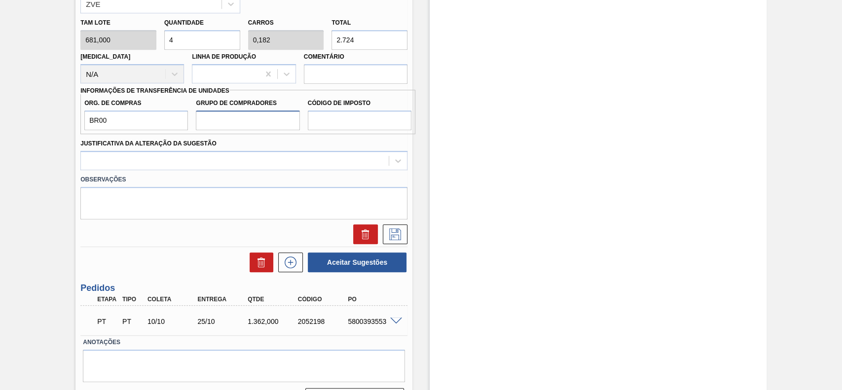
type input "A01"
click at [364, 118] on input "Código de Imposto" at bounding box center [360, 121] width 104 height 20
type input "I1"
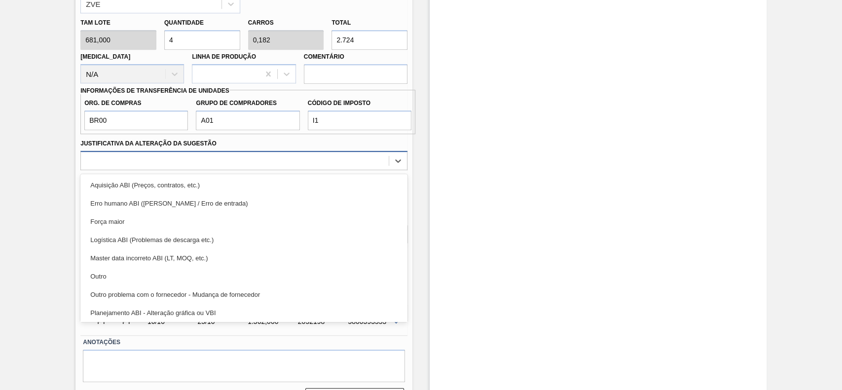
click at [290, 152] on div at bounding box center [243, 160] width 327 height 19
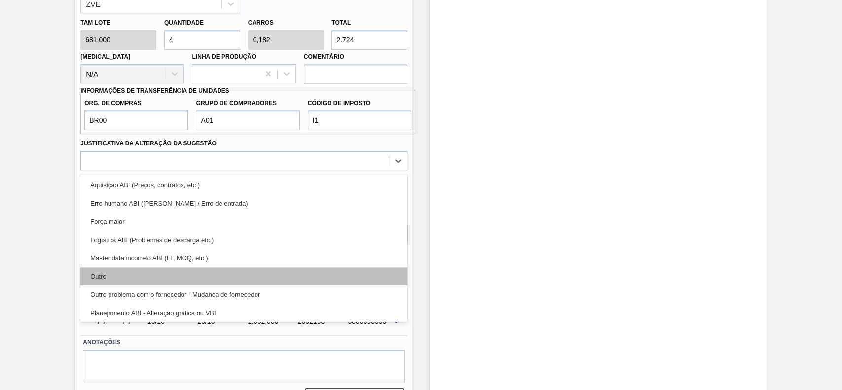
click at [170, 272] on div "Outro" at bounding box center [243, 276] width 327 height 18
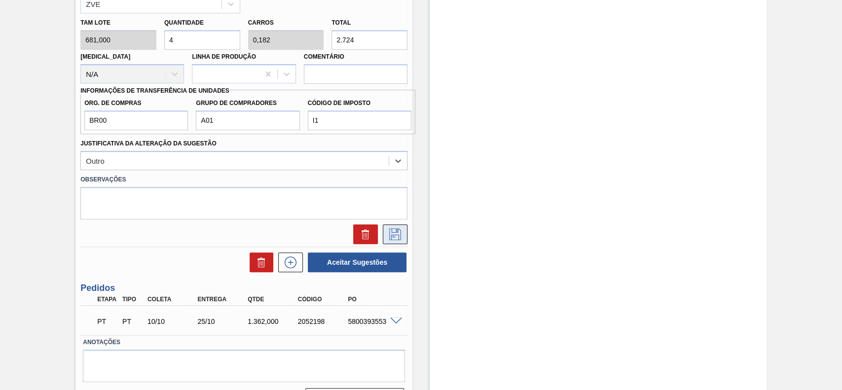
click at [387, 231] on icon at bounding box center [395, 234] width 16 height 12
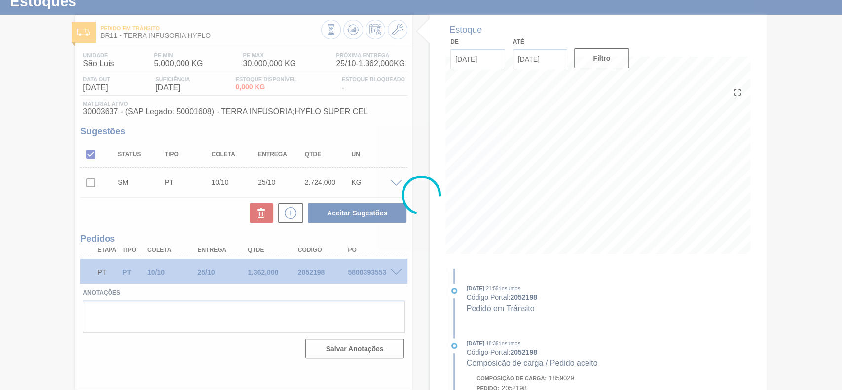
scroll to position [34, 0]
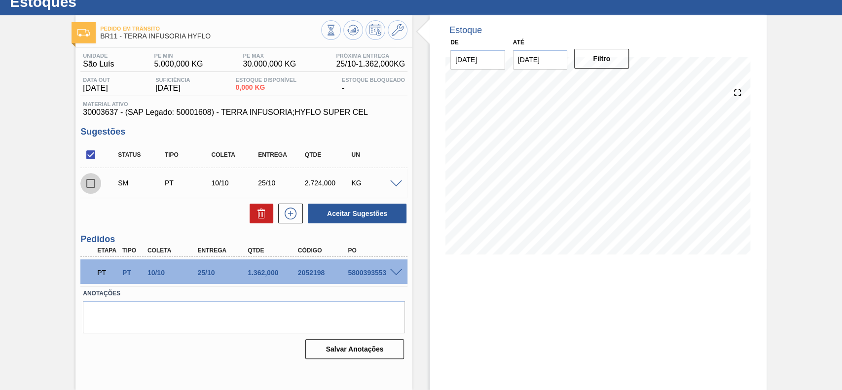
click at [93, 183] on input "checkbox" at bounding box center [90, 183] width 21 height 21
checkbox input "true"
click at [323, 212] on button "Aceitar Sugestões" at bounding box center [357, 214] width 99 height 20
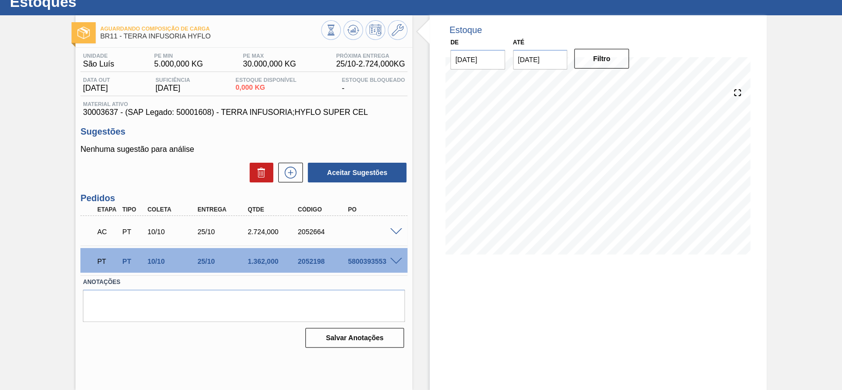
click at [393, 234] on span at bounding box center [396, 231] width 12 height 7
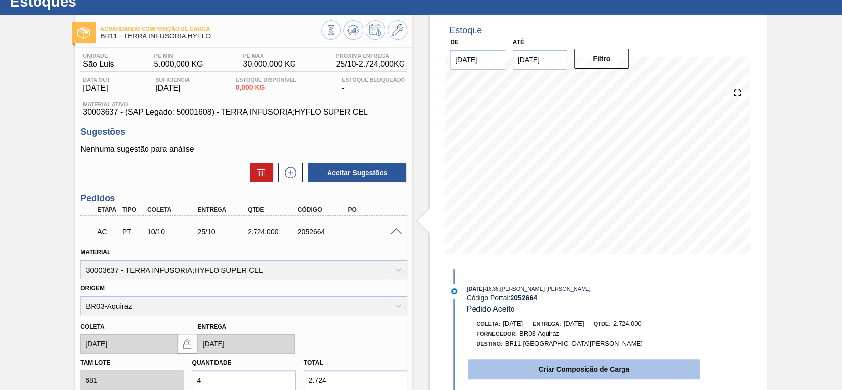
click at [561, 373] on button "Criar Composição de Carga" at bounding box center [584, 370] width 232 height 20
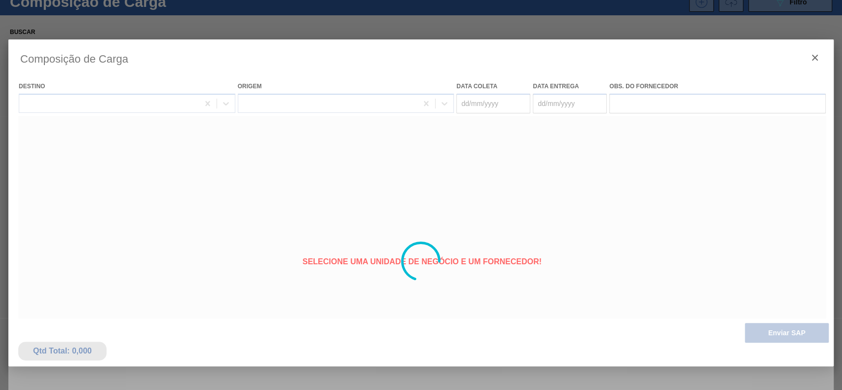
type coleta "[DATE]"
type Entrega "25/10/2025"
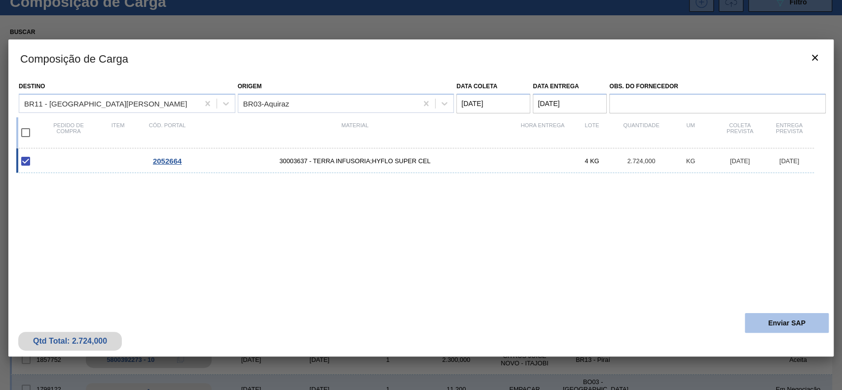
click at [778, 319] on button "Enviar SAP" at bounding box center [787, 323] width 84 height 20
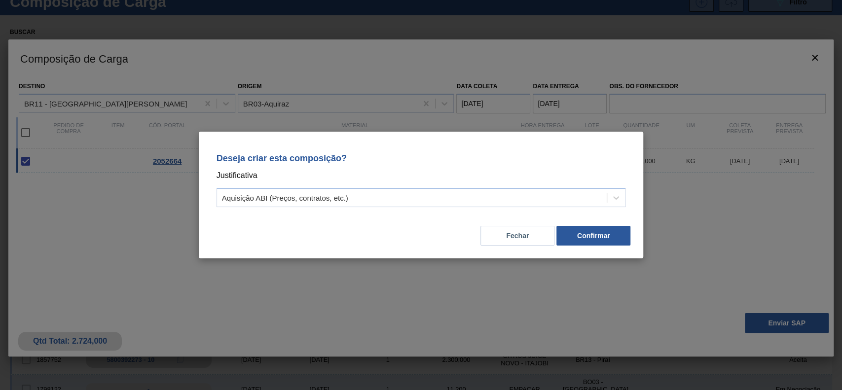
click at [346, 204] on div "Aquisição ABI (Preços, contratos, etc.)" at bounding box center [412, 198] width 390 height 14
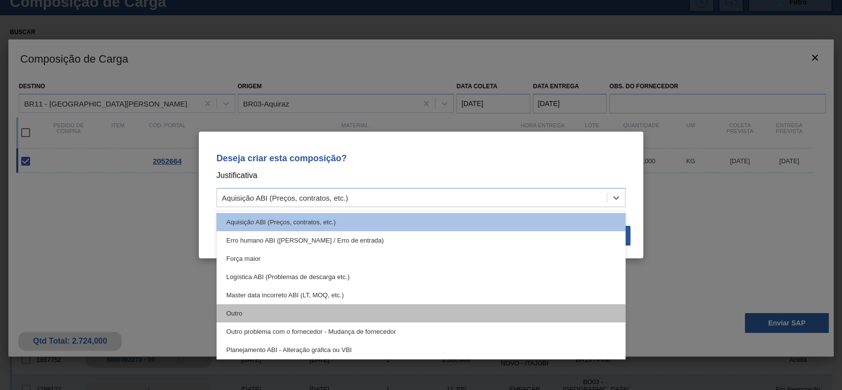
click at [276, 309] on div "Outro" at bounding box center [421, 313] width 409 height 18
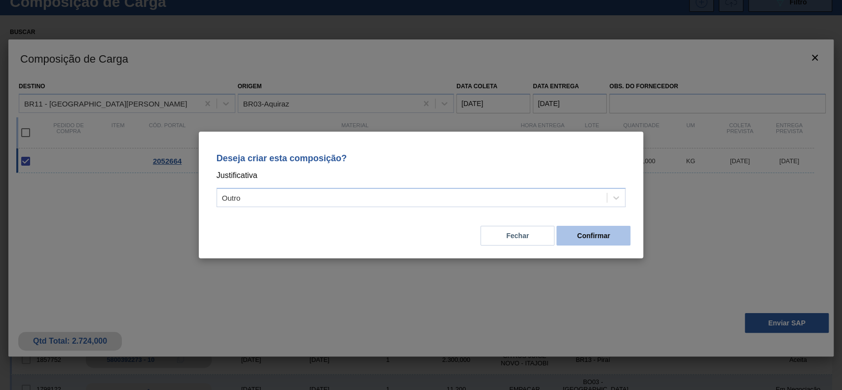
click at [589, 233] on button "Confirmar" at bounding box center [593, 236] width 74 height 20
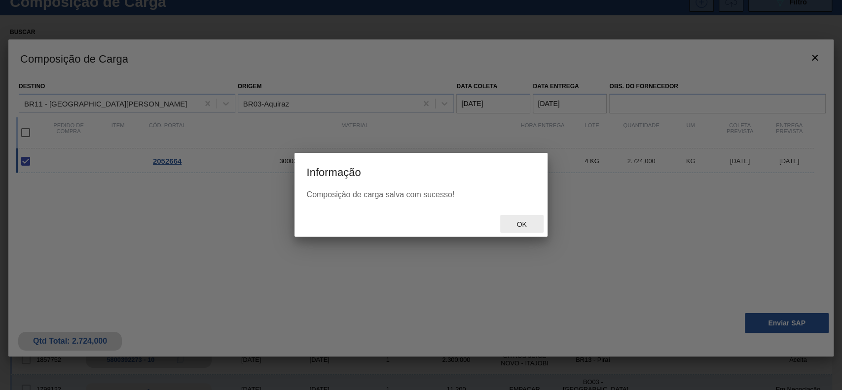
click at [517, 223] on span "Ok" at bounding box center [522, 225] width 26 height 8
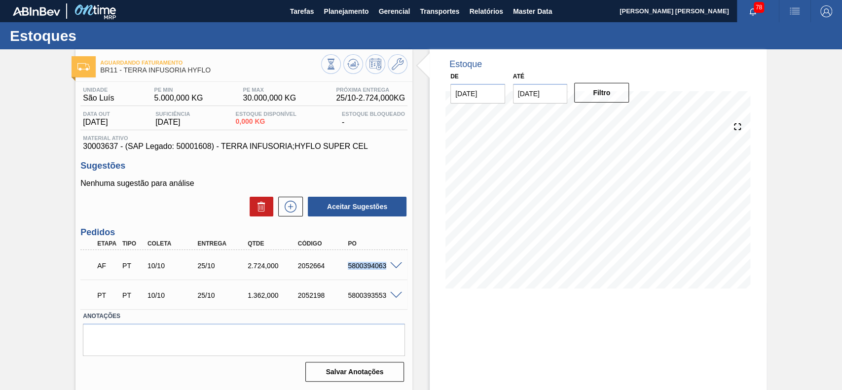
drag, startPoint x: 352, startPoint y: 266, endPoint x: 390, endPoint y: 274, distance: 38.8
click at [391, 273] on div "AF PT 10/10 25/10 2.724,000 2052664 5800394063" at bounding box center [243, 265] width 327 height 25
copy div "5800394063"
